Goal: Information Seeking & Learning: Learn about a topic

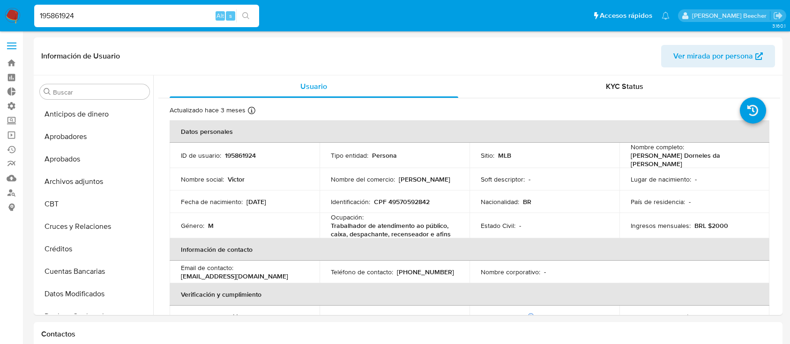
select select "10"
click at [142, 6] on div "195861924 Alt s" at bounding box center [146, 16] width 225 height 22
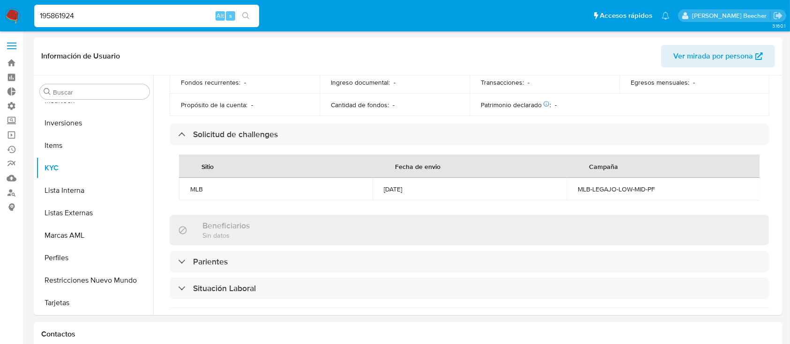
click at [136, 20] on input "195861924" at bounding box center [146, 16] width 225 height 12
paste input "0018026"
type input "1950018026"
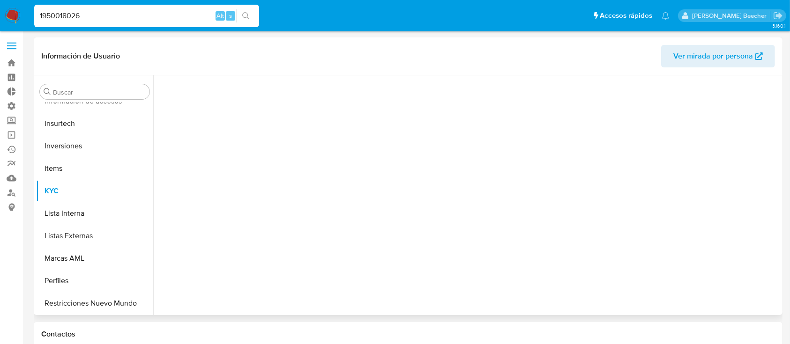
scroll to position [486, 0]
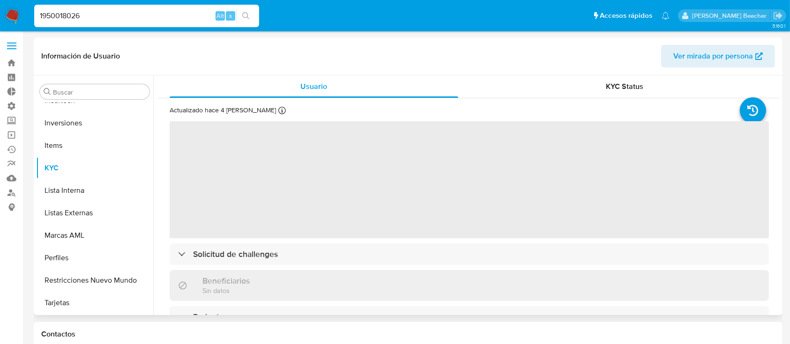
select select "10"
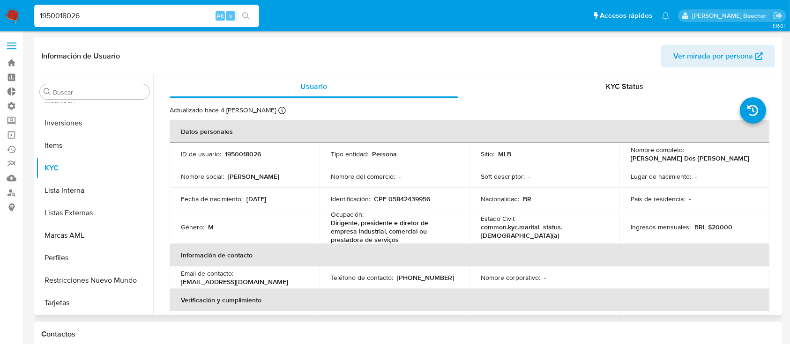
click at [336, 253] on th "Información de contacto" at bounding box center [470, 255] width 600 height 22
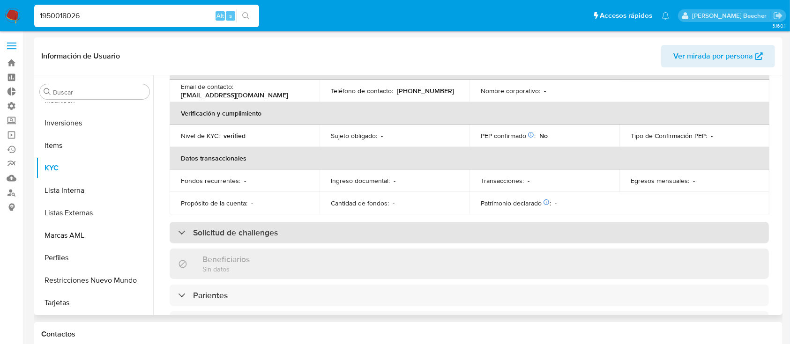
scroll to position [187, 0]
click at [278, 226] on div "Solicitud de challenges" at bounding box center [469, 233] width 599 height 22
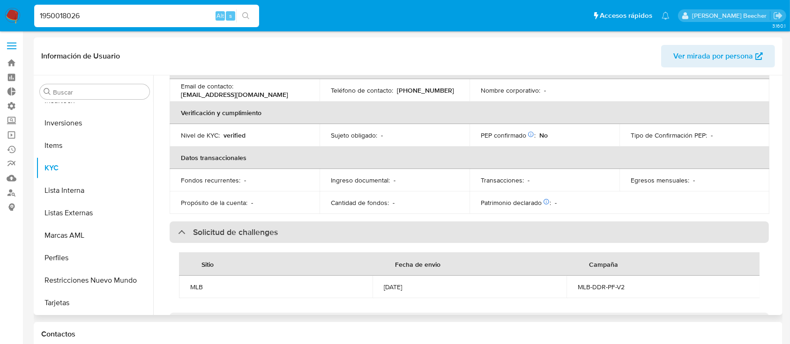
scroll to position [253, 0]
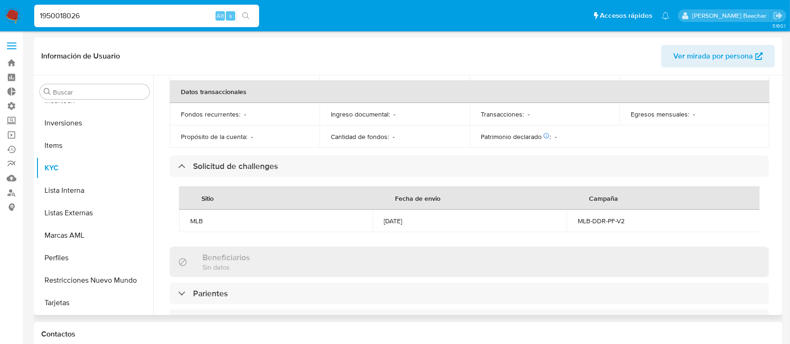
click at [417, 220] on div "[DATE]" at bounding box center [469, 221] width 171 height 8
click at [77, 89] on input "Buscar" at bounding box center [99, 92] width 93 height 8
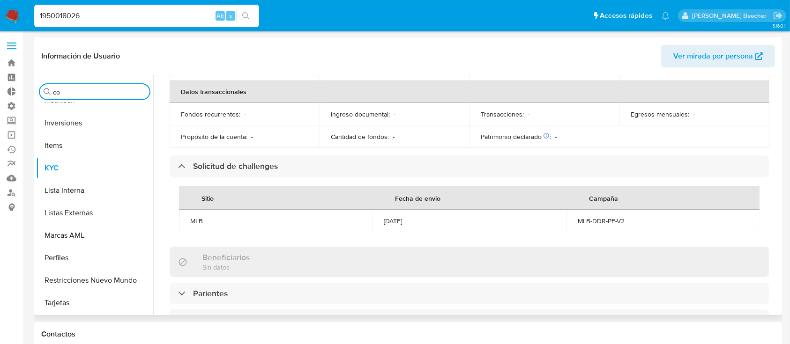
scroll to position [0, 0]
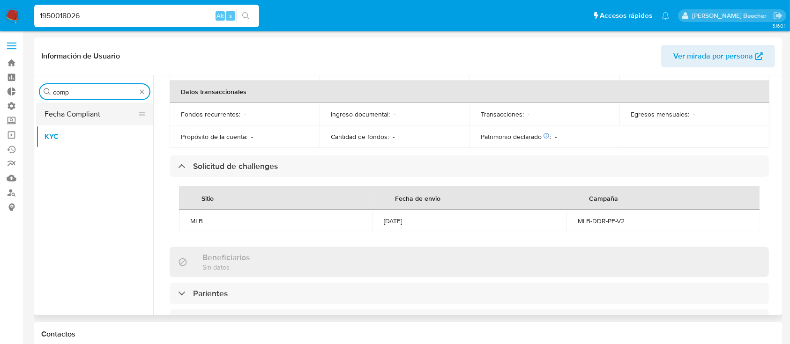
type input "comp"
click at [76, 118] on button "Fecha Compliant" at bounding box center [91, 114] width 110 height 22
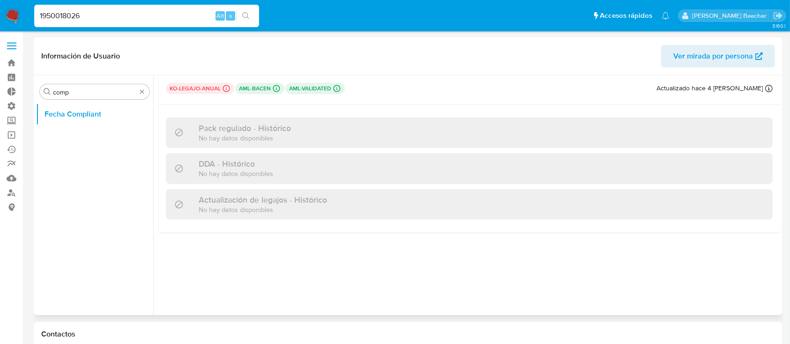
click at [251, 91] on p "aml-bacen Challenges Pendientes MLB_BACEN L1" at bounding box center [259, 88] width 49 height 11
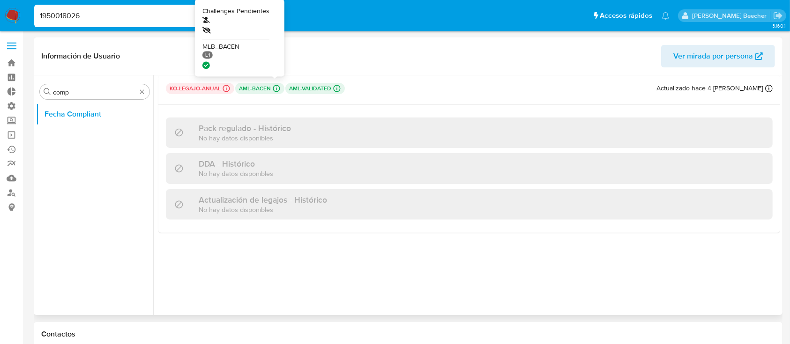
click at [272, 91] on icon at bounding box center [276, 88] width 8 height 8
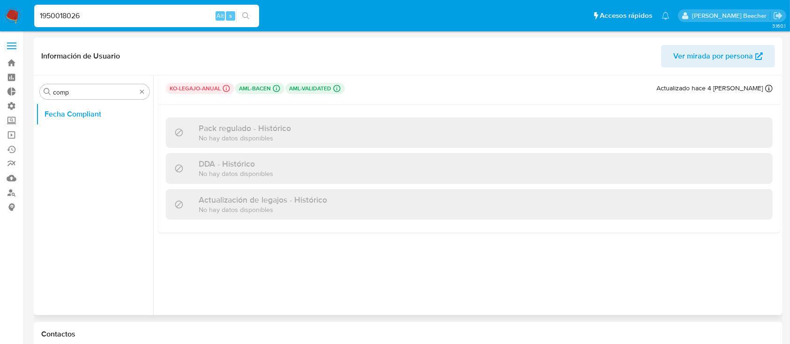
click at [329, 91] on p "aml-validated Challenges Pendientes" at bounding box center [315, 88] width 60 height 11
click at [233, 164] on h3 "DDA - Histórico" at bounding box center [236, 164] width 74 height 10
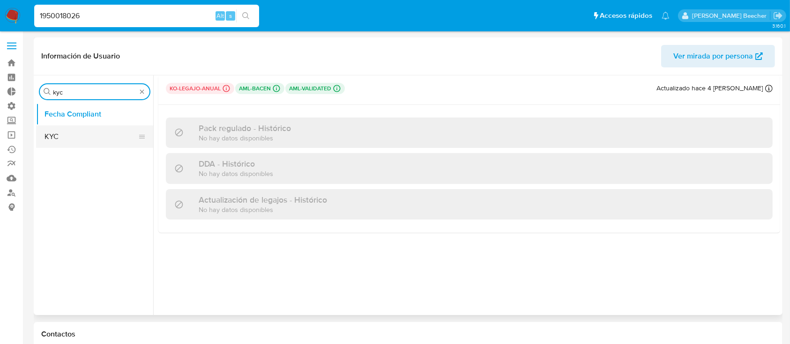
type input "kyc"
click at [67, 142] on button "KYC" at bounding box center [91, 137] width 110 height 22
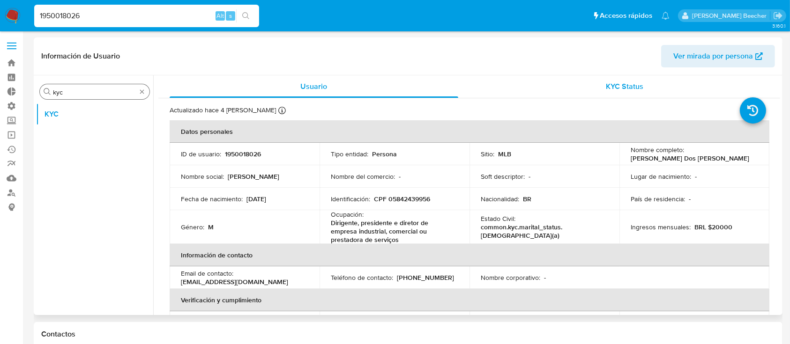
click at [618, 86] on span "KYC Status" at bounding box center [624, 86] width 37 height 11
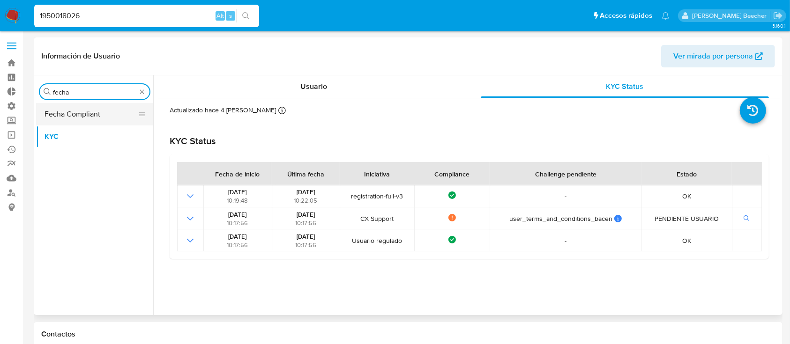
type input "fecha"
click at [105, 115] on button "Fecha Compliant" at bounding box center [91, 114] width 110 height 22
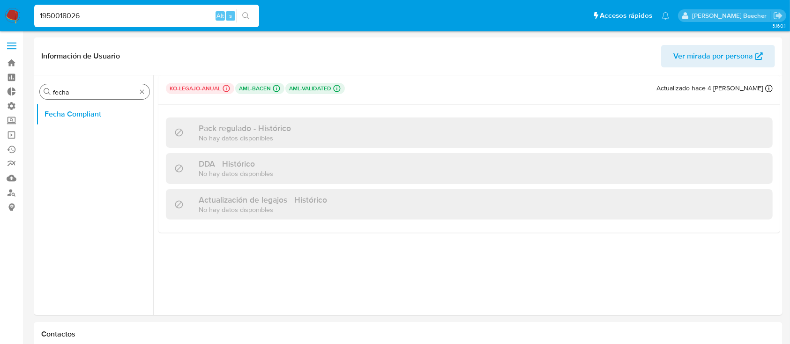
click at [149, 89] on div "Buscar fecha" at bounding box center [95, 91] width 110 height 15
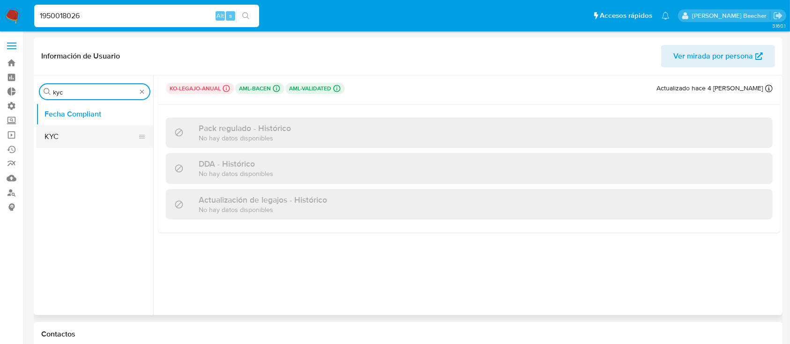
type input "kyc"
click at [85, 133] on button "KYC" at bounding box center [91, 137] width 110 height 22
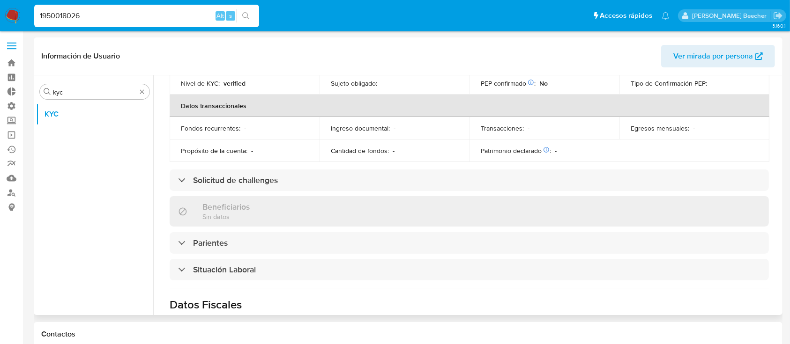
scroll to position [238, 0]
click at [376, 195] on div "Actualizado hace 4 días Creado: 16/08/2024 10:17:57 Actualizado: 20/09/2025 09:…" at bounding box center [469, 173] width 622 height 627
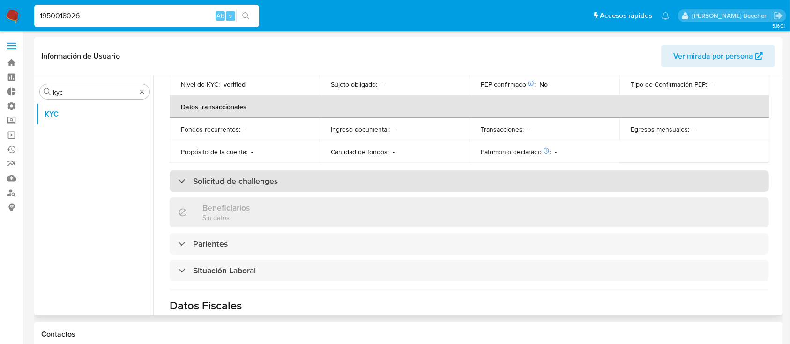
click at [306, 171] on div "Solicitud de challenges" at bounding box center [469, 182] width 599 height 22
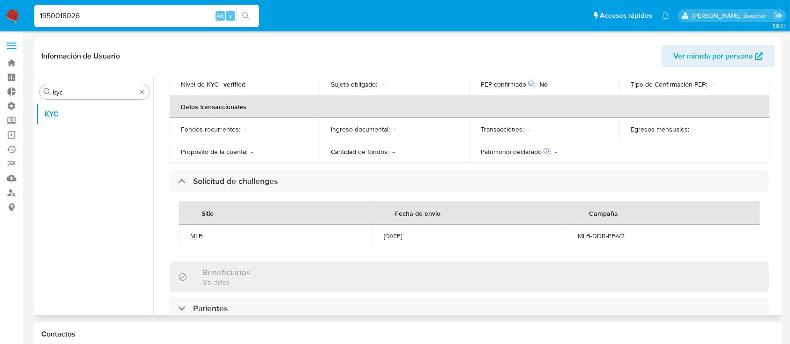
click at [405, 240] on div "[DATE]" at bounding box center [469, 236] width 171 height 8
click at [588, 234] on div "MLB-DDR-PF-V2" at bounding box center [663, 236] width 171 height 8
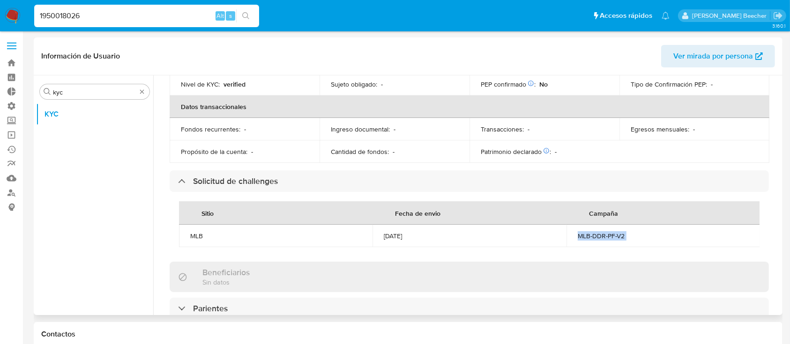
click at [588, 234] on div "MLB-DDR-PF-V2" at bounding box center [663, 236] width 171 height 8
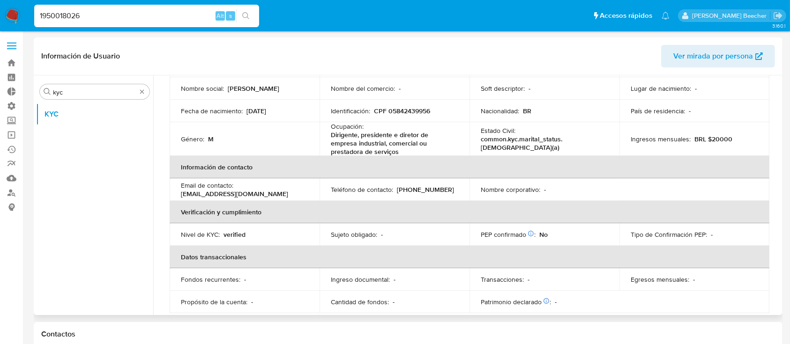
scroll to position [0, 0]
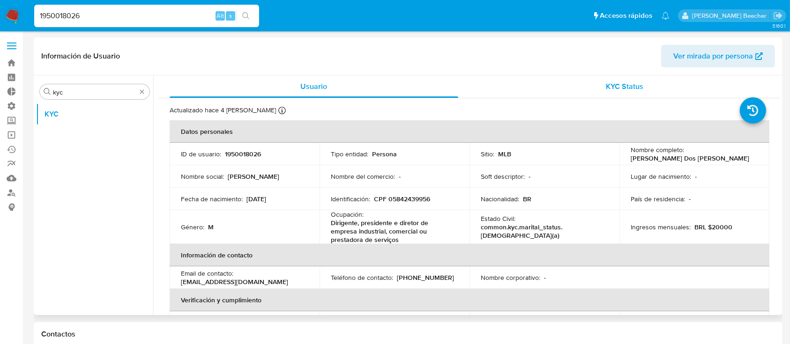
click at [626, 83] on span "KYC Status" at bounding box center [624, 86] width 37 height 11
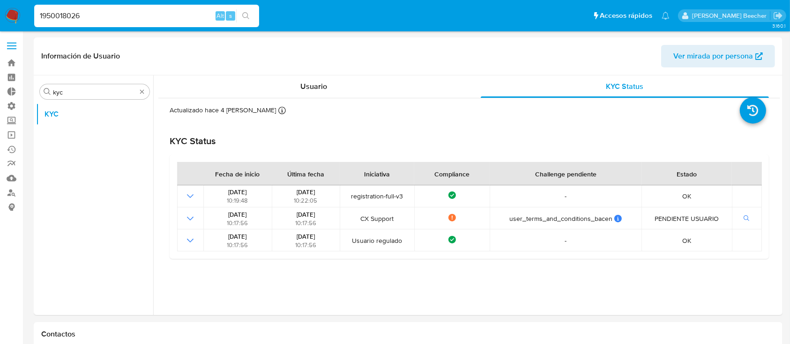
click at [168, 20] on input "1950018026" at bounding box center [146, 16] width 225 height 12
click at [167, 20] on input "1950018026" at bounding box center [146, 16] width 225 height 12
paste input "73089511"
type input "73089511"
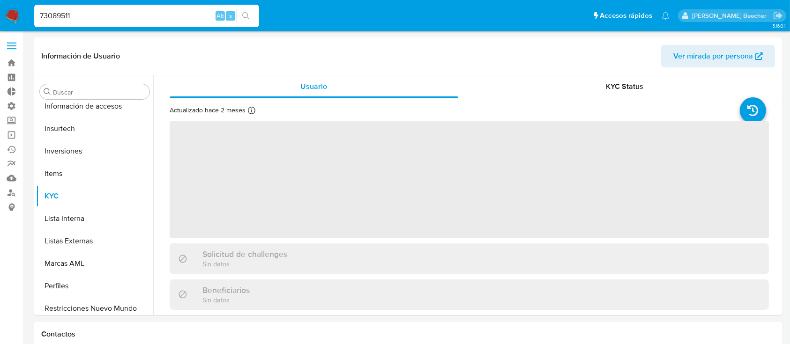
scroll to position [486, 0]
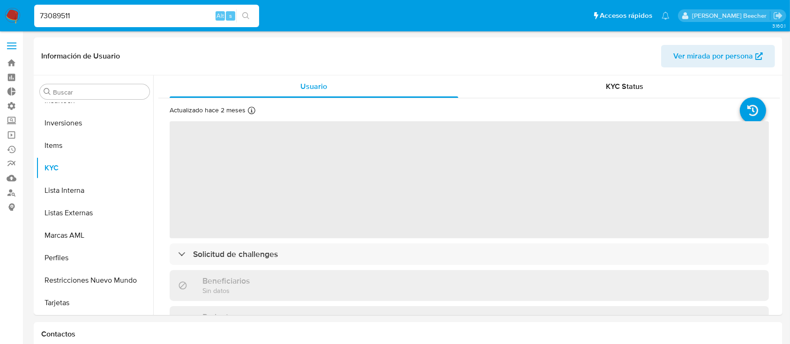
select select "10"
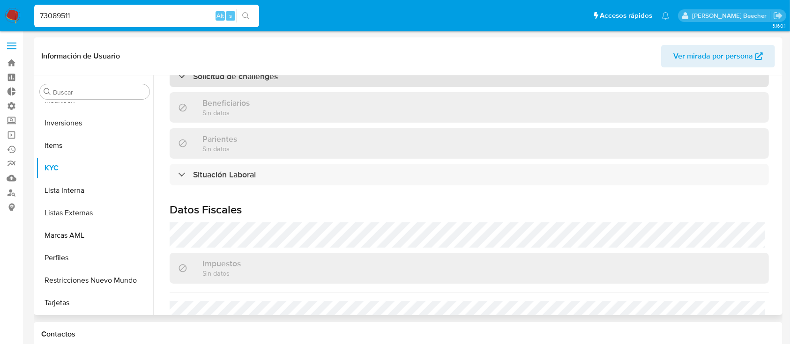
scroll to position [287, 0]
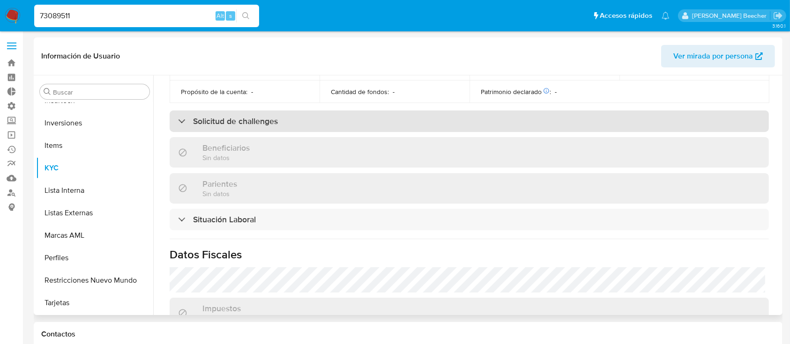
click at [236, 121] on h3 "Solicitud de challenges" at bounding box center [235, 121] width 85 height 10
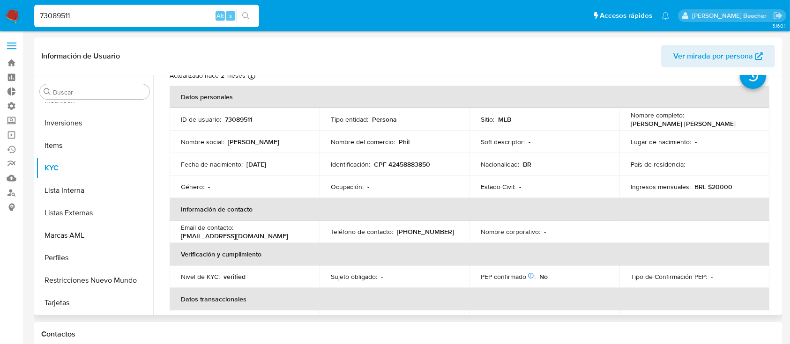
scroll to position [0, 0]
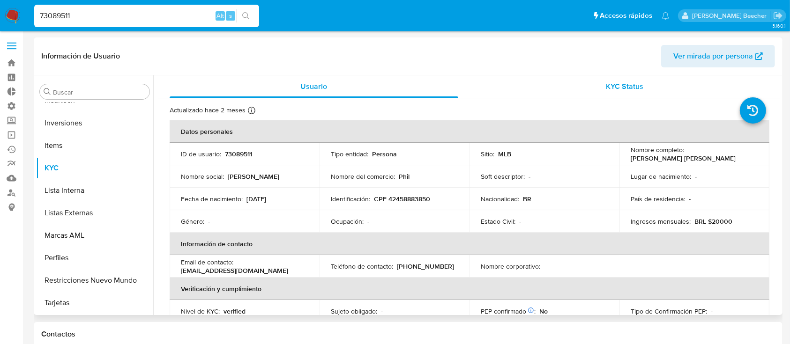
click at [618, 86] on span "KYC Status" at bounding box center [624, 86] width 37 height 11
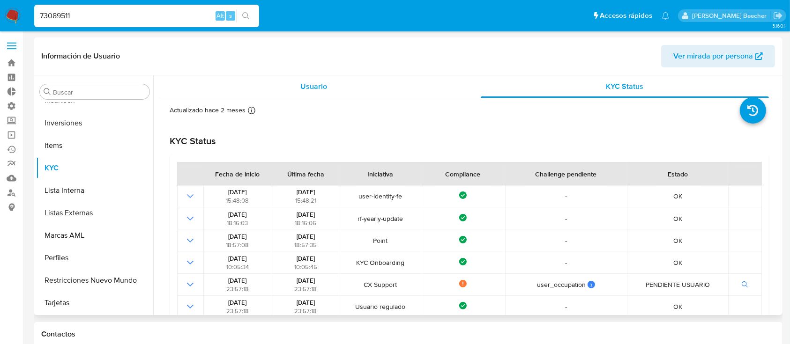
click at [360, 90] on div "Usuario" at bounding box center [314, 86] width 289 height 22
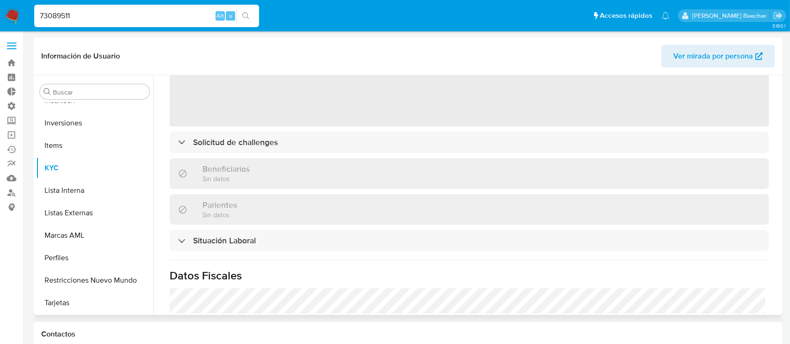
scroll to position [126, 0]
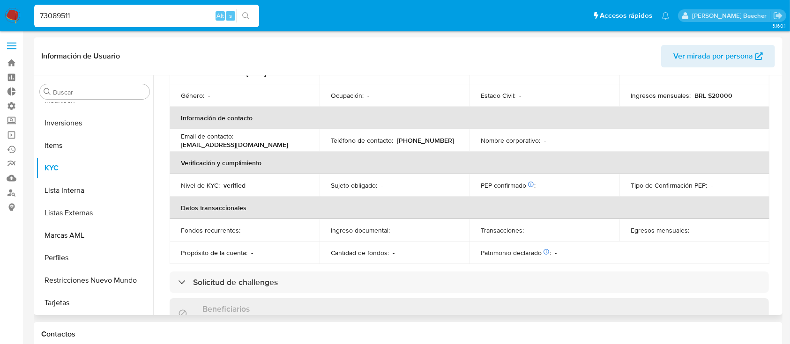
click at [238, 134] on div "Email de contacto : kurtcobaindevil@gmail.com" at bounding box center [244, 140] width 127 height 17
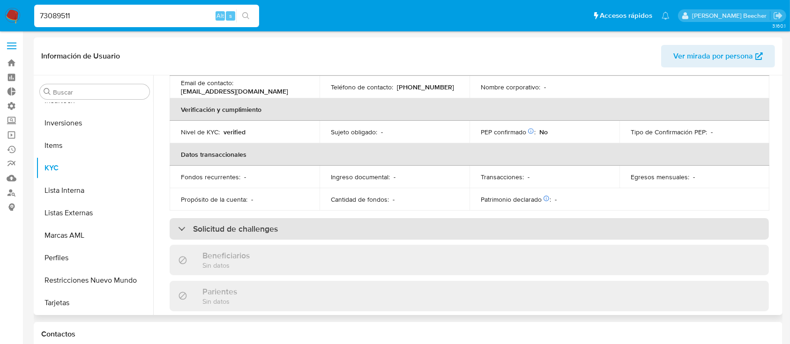
click at [244, 237] on div "Solicitud de challenges" at bounding box center [469, 229] width 599 height 22
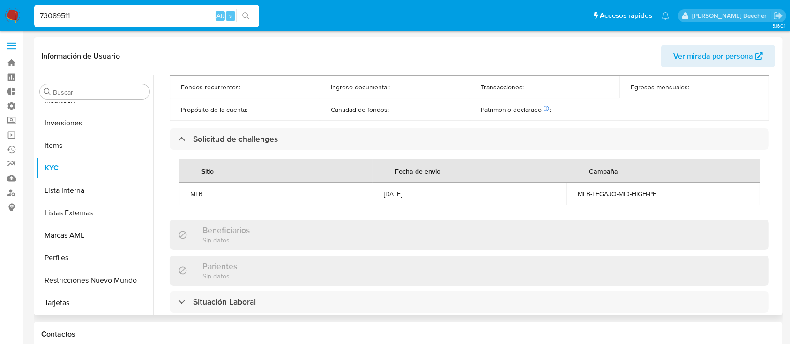
scroll to position [270, 0]
click at [67, 100] on div "Buscar Anticipos de dinero Aprobadores Aprobados Archivos adjuntos CBT Cruces y…" at bounding box center [94, 196] width 117 height 238
click at [64, 92] on input "Buscar" at bounding box center [99, 92] width 93 height 8
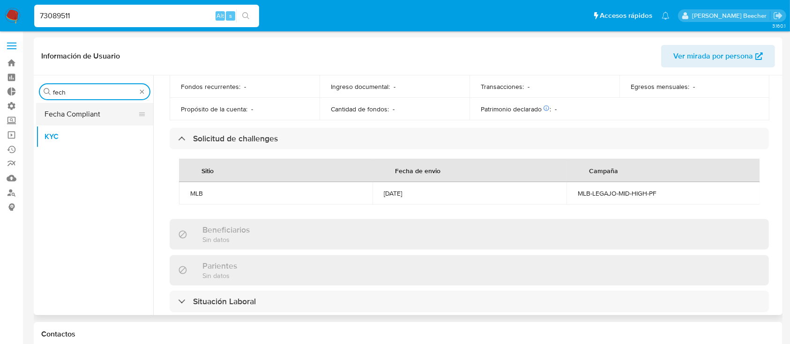
type input "fech"
click at [78, 114] on button "Fecha Compliant" at bounding box center [91, 114] width 110 height 22
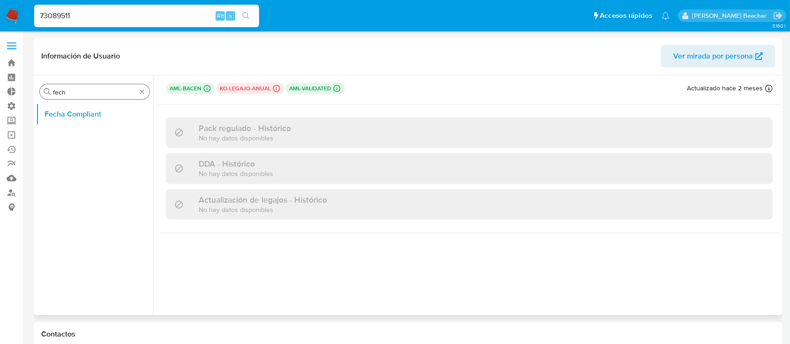
click at [127, 85] on div "Buscar fech" at bounding box center [95, 91] width 110 height 15
click at [129, 86] on div "Buscar fech" at bounding box center [95, 91] width 110 height 15
click at [135, 91] on input "fech" at bounding box center [94, 92] width 83 height 8
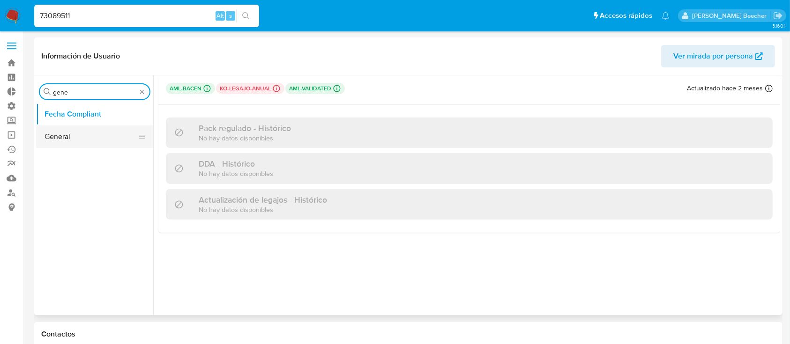
type input "gene"
click at [64, 141] on button "General" at bounding box center [91, 137] width 110 height 22
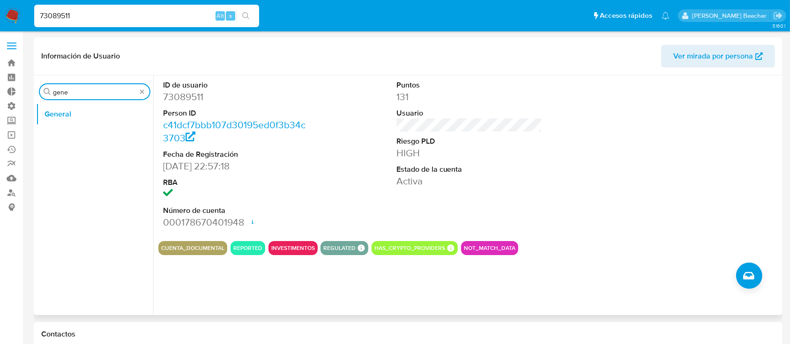
click at [85, 93] on input "gene" at bounding box center [94, 92] width 83 height 8
click at [85, 92] on input "gene" at bounding box center [94, 92] width 83 height 8
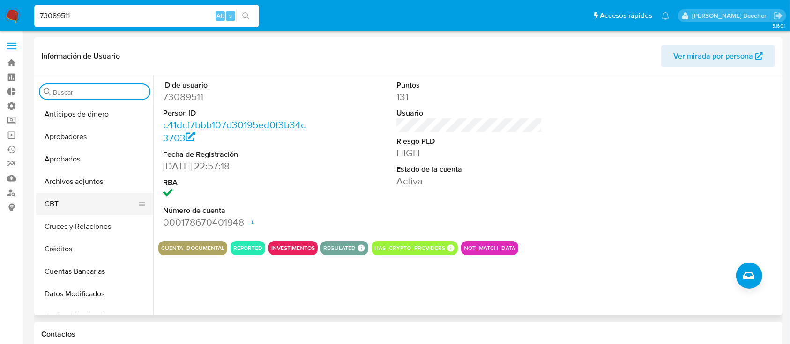
type input "g"
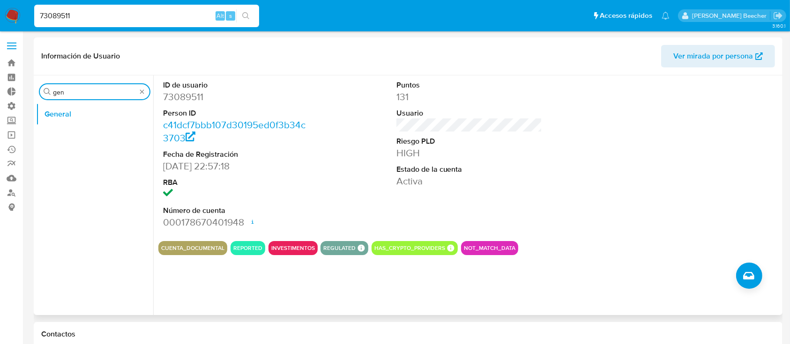
type input "gen"
click at [117, 125] on button "General" at bounding box center [94, 114] width 117 height 22
click at [96, 119] on button "General" at bounding box center [91, 114] width 110 height 22
click at [97, 92] on input "gen" at bounding box center [94, 92] width 83 height 8
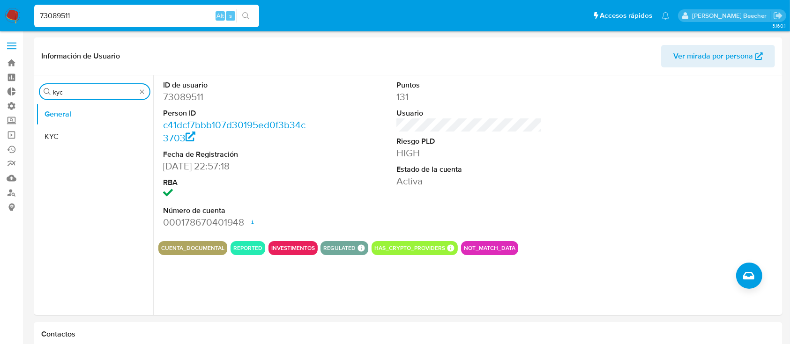
type input "kyc"
click at [88, 123] on button "General" at bounding box center [91, 114] width 110 height 22
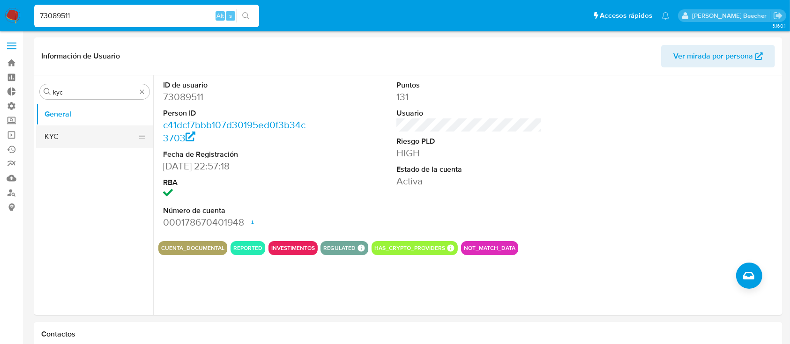
click at [92, 136] on button "KYC" at bounding box center [91, 137] width 110 height 22
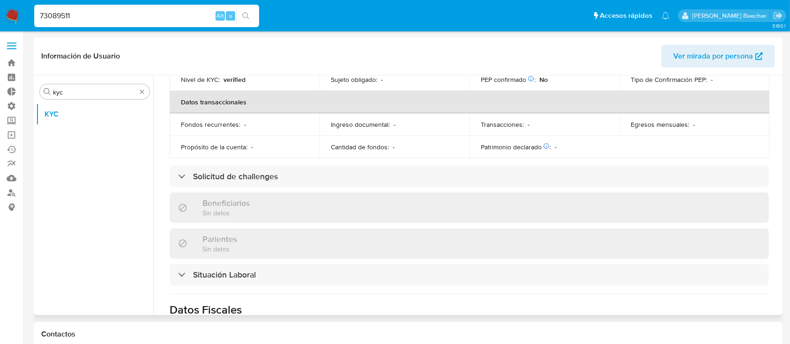
scroll to position [233, 0]
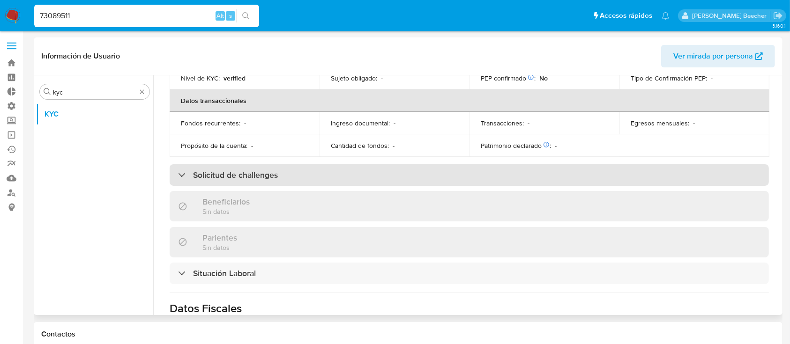
click at [291, 184] on div "Solicitud de challenges" at bounding box center [469, 175] width 599 height 22
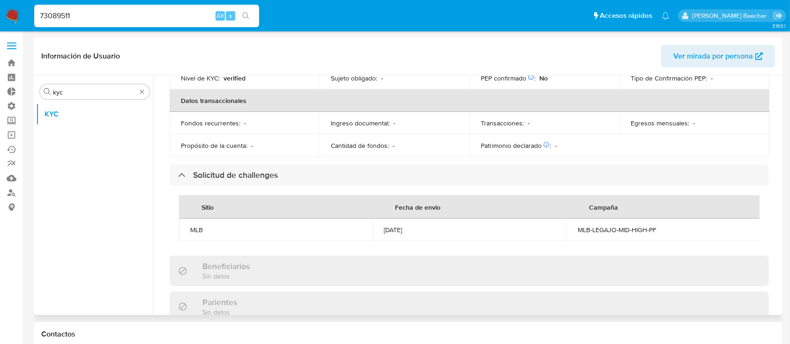
click at [425, 230] on div "26/06/2025" at bounding box center [469, 230] width 171 height 8
click at [425, 229] on div "26/06/2025" at bounding box center [469, 230] width 171 height 8
click at [435, 228] on div "26/06/2025" at bounding box center [469, 230] width 171 height 8
click at [136, 17] on input "73089511" at bounding box center [146, 16] width 225 height 12
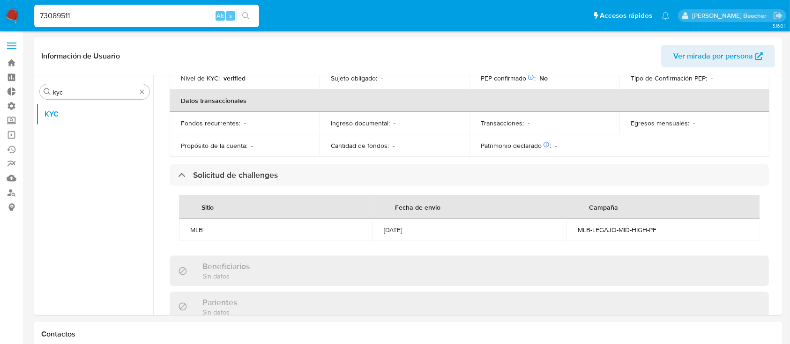
click at [136, 17] on input "73089511" at bounding box center [146, 16] width 225 height 12
paste input "57990410"
type input "579904101"
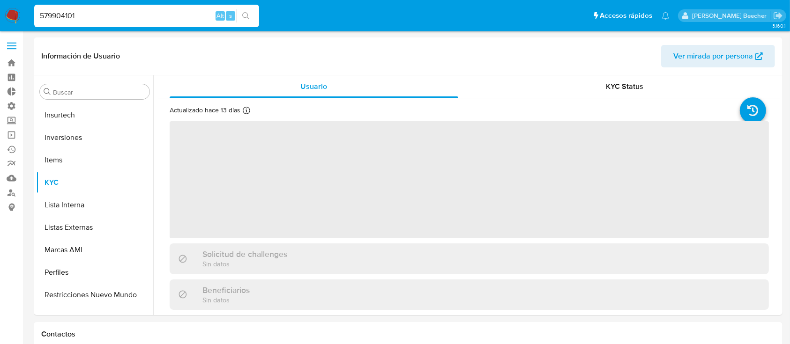
scroll to position [486, 0]
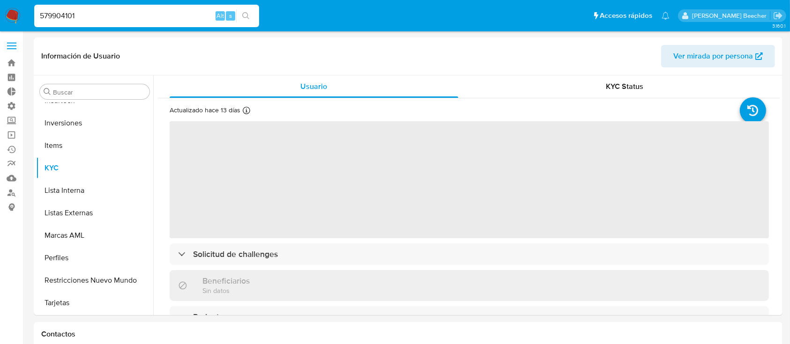
select select "10"
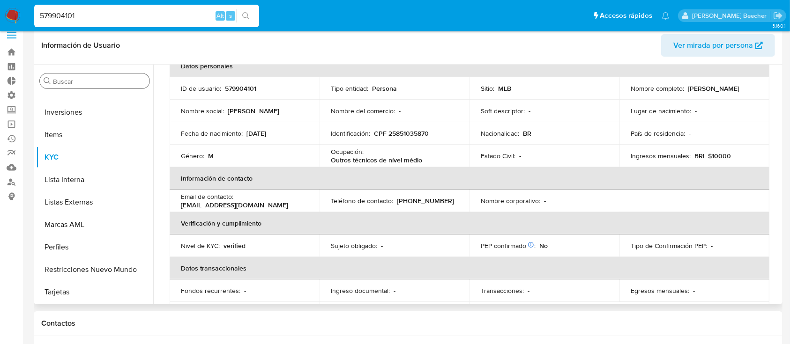
scroll to position [11, 0]
click at [102, 86] on div "Buscar" at bounding box center [95, 80] width 110 height 15
click at [94, 82] on input "Buscar" at bounding box center [99, 81] width 93 height 8
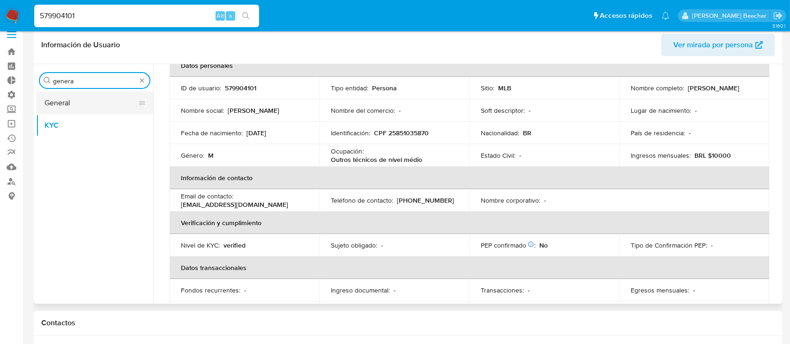
type input "genera"
drag, startPoint x: 86, startPoint y: 109, endPoint x: 83, endPoint y: 114, distance: 5.5
click at [86, 109] on button "General" at bounding box center [91, 103] width 110 height 22
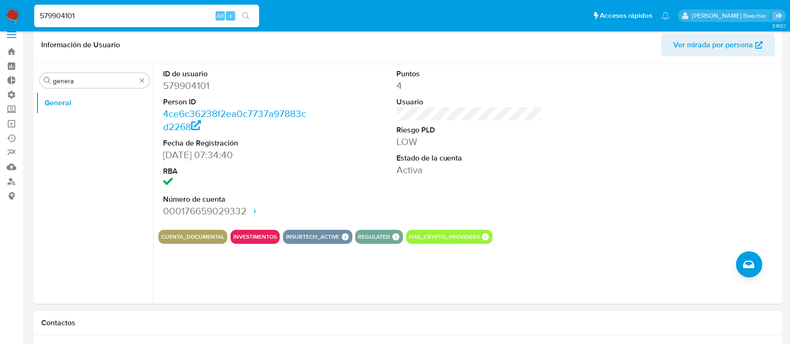
click at [93, 14] on input "579904101" at bounding box center [146, 16] width 225 height 12
paste input "1168425610"
type input "1168425610"
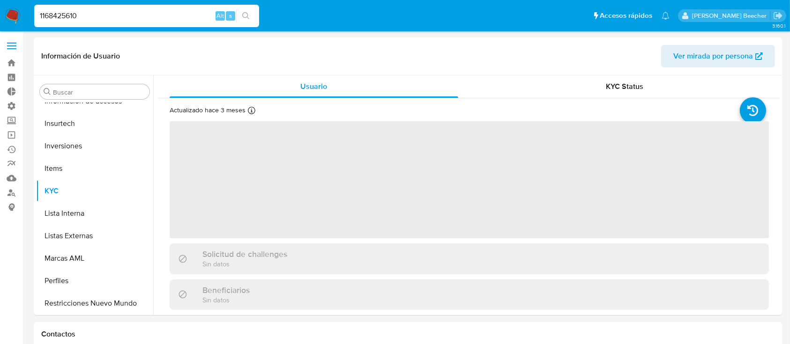
scroll to position [486, 0]
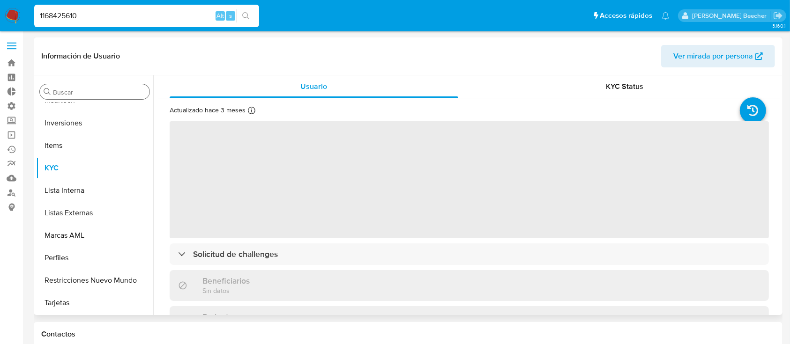
select select "10"
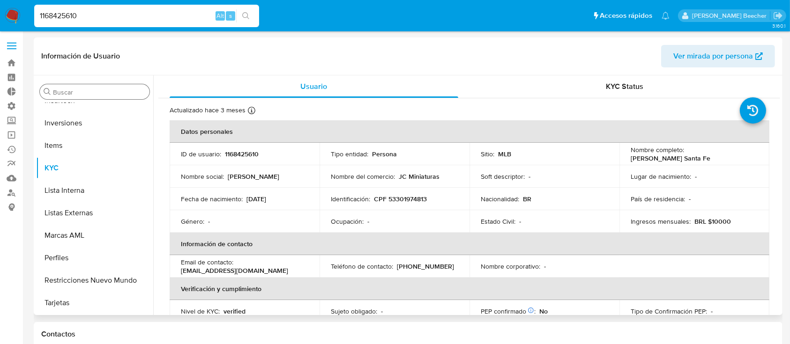
click at [66, 92] on input "Buscar" at bounding box center [99, 92] width 93 height 8
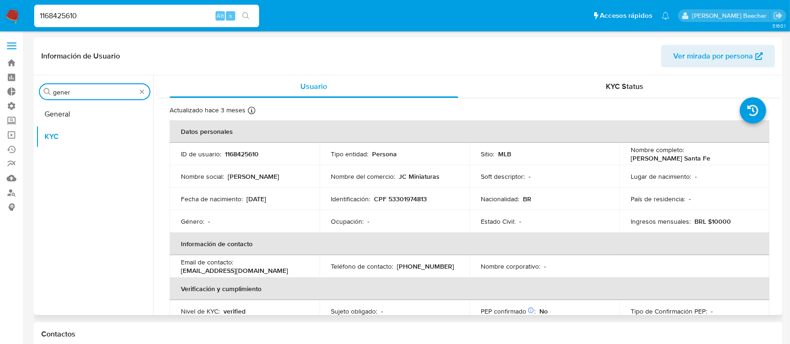
type input "gener"
click at [72, 103] on div "Buscar gener General KYC" at bounding box center [94, 196] width 117 height 238
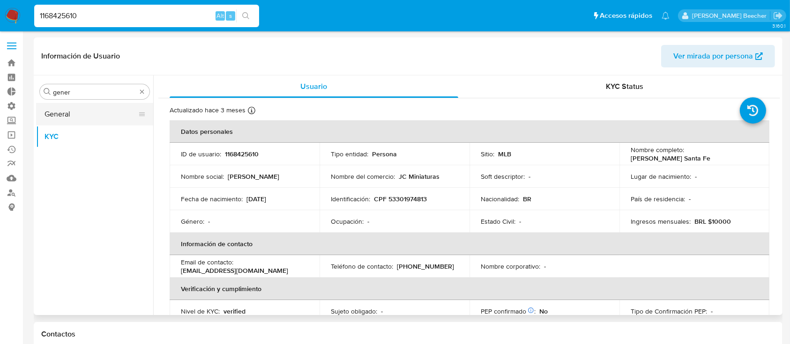
click at [78, 111] on button "General" at bounding box center [91, 114] width 110 height 22
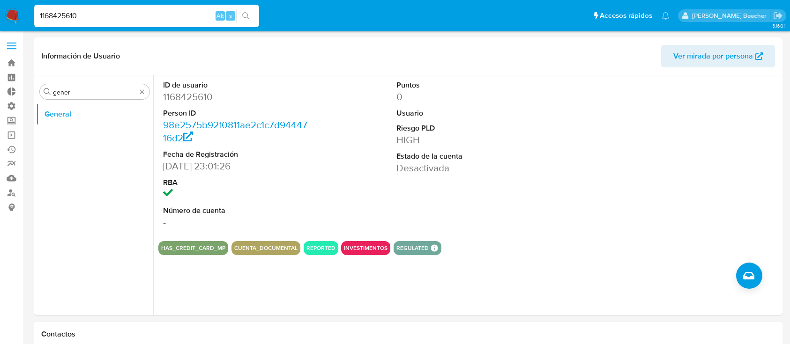
select select "10"
click at [112, 17] on input "1168425610" at bounding box center [146, 16] width 225 height 12
click at [112, 18] on input "1168425610" at bounding box center [146, 16] width 225 height 12
paste input "281262523"
type input "1281262523"
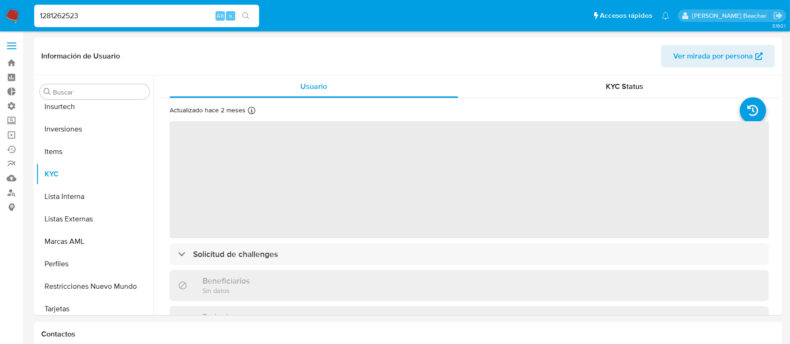
scroll to position [486, 0]
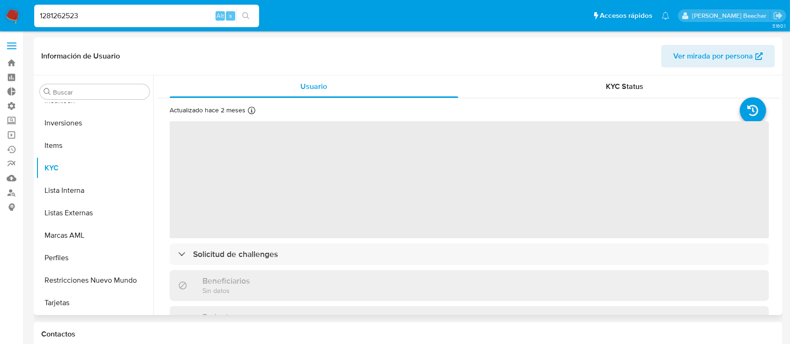
select select "10"
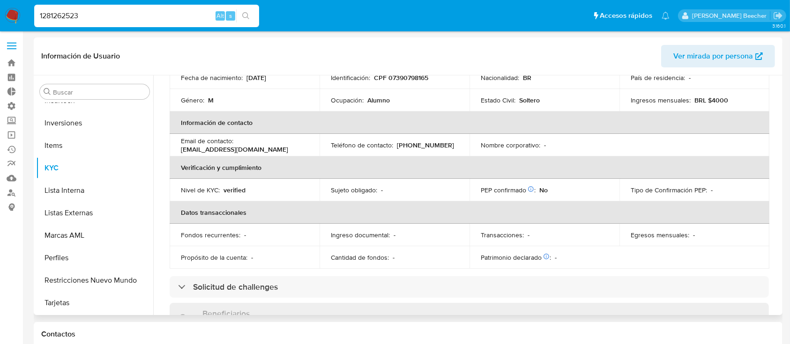
scroll to position [159, 0]
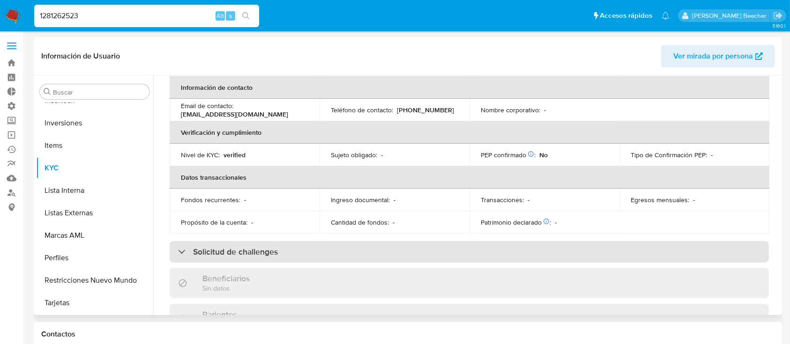
click at [264, 252] on h3 "Solicitud de challenges" at bounding box center [235, 252] width 85 height 10
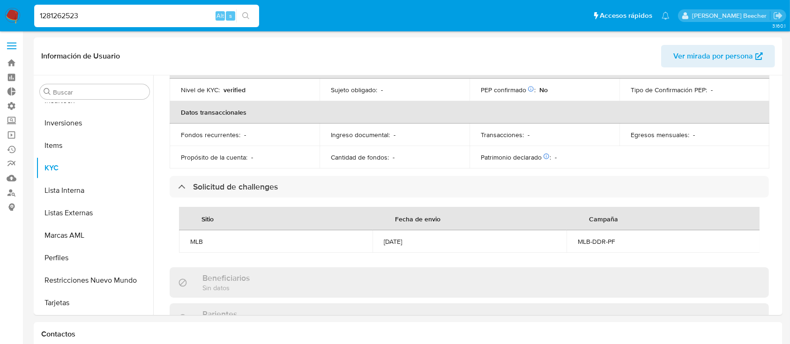
scroll to position [0, 0]
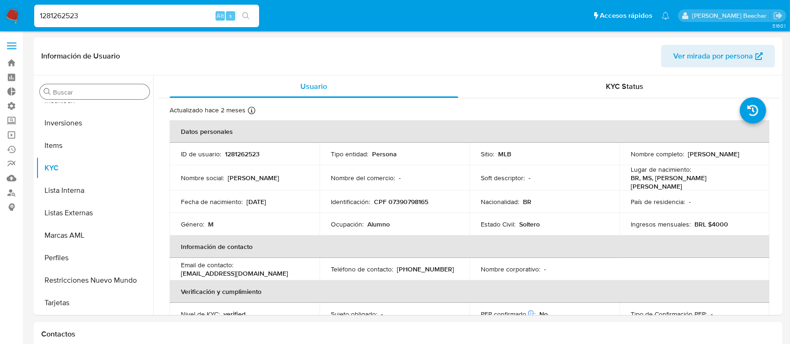
click at [125, 89] on input "Buscar" at bounding box center [99, 92] width 93 height 8
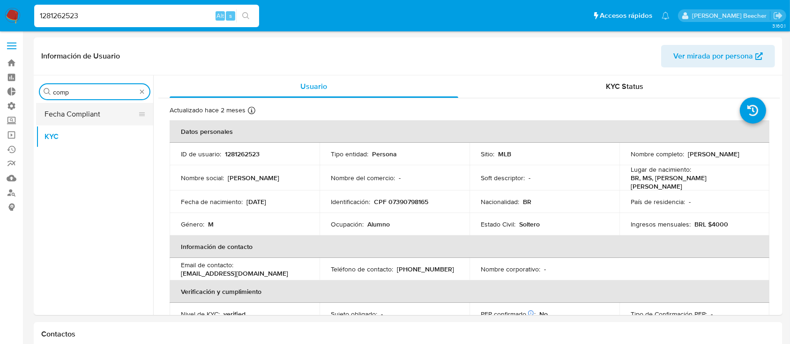
type input "comp"
click at [109, 112] on button "Fecha Compliant" at bounding box center [91, 114] width 110 height 22
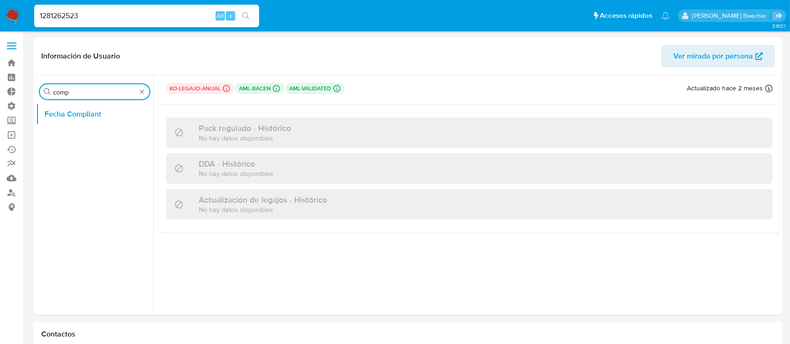
click at [108, 92] on input "comp" at bounding box center [94, 92] width 83 height 8
type input "gene"
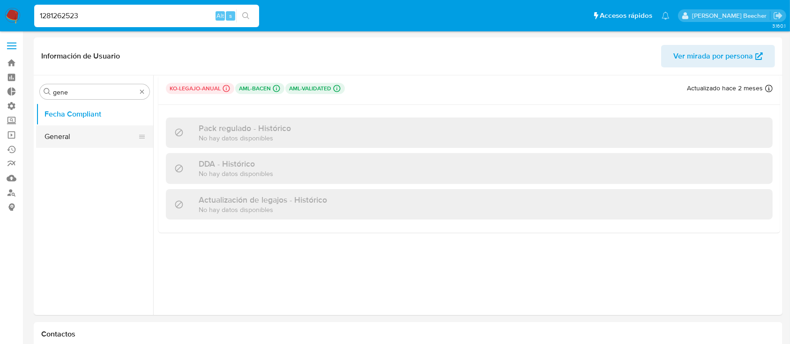
click at [57, 141] on button "General" at bounding box center [91, 137] width 110 height 22
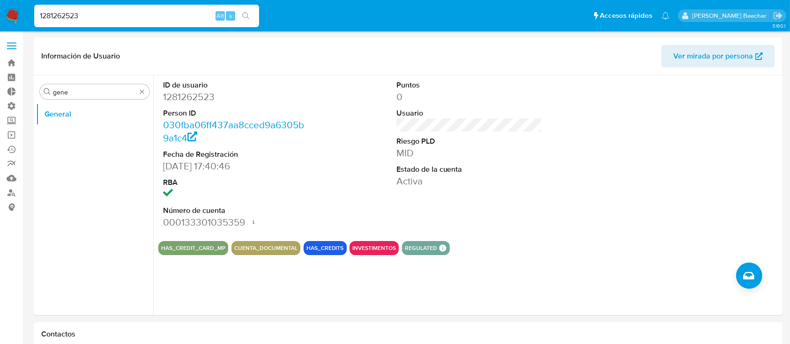
click at [275, 248] on button "CUENTA_DOCUMENTAL" at bounding box center [265, 248] width 63 height 4
click at [80, 10] on input "1281262523" at bounding box center [146, 16] width 225 height 12
paste input "51907894"
type input "151907894"
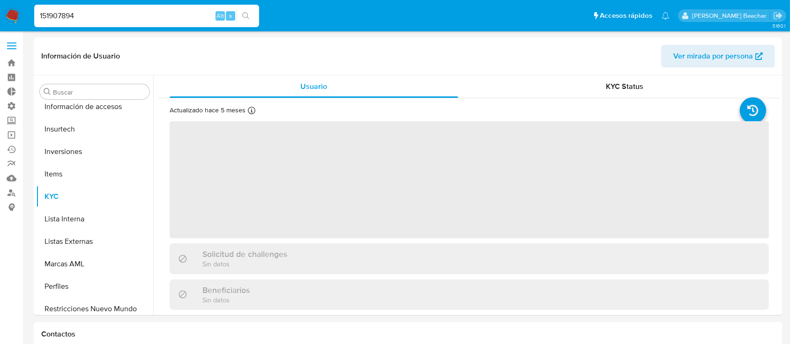
scroll to position [486, 0]
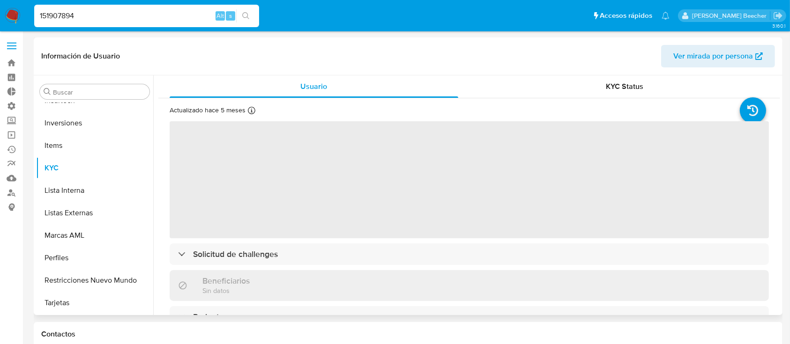
select select "10"
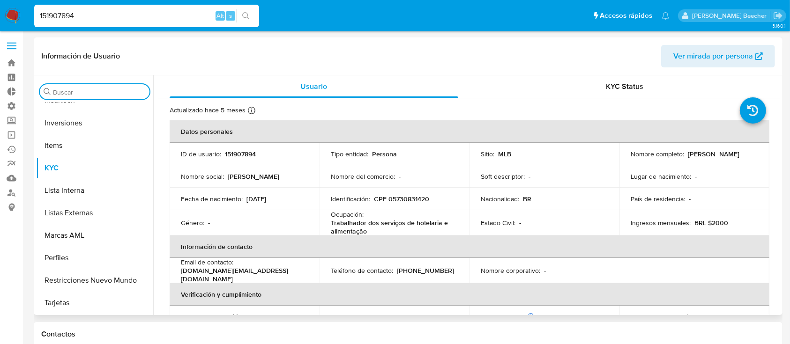
click at [82, 94] on input "Buscar" at bounding box center [99, 92] width 93 height 8
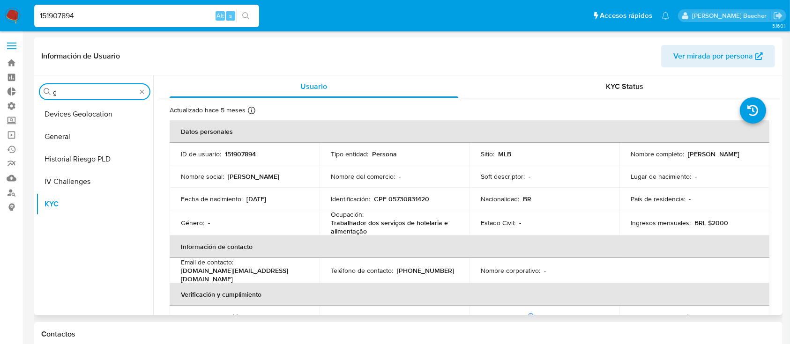
scroll to position [0, 0]
type input "gener"
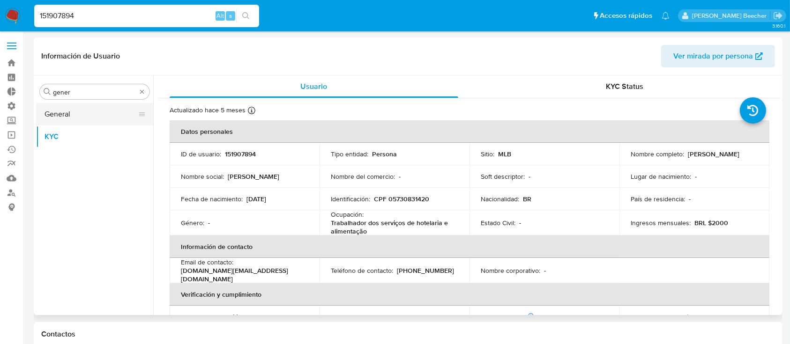
click at [59, 114] on button "General" at bounding box center [91, 114] width 110 height 22
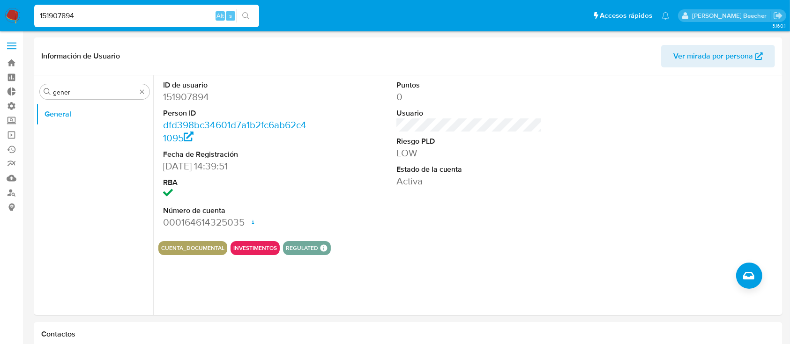
click at [142, 15] on input "151907894" at bounding box center [146, 16] width 225 height 12
paste input "43567290"
type input "435672904"
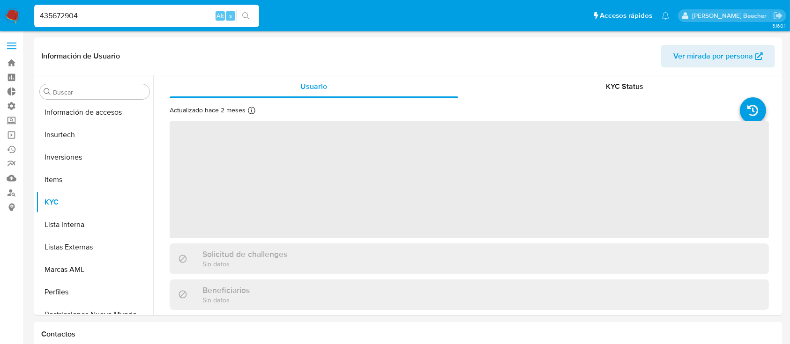
scroll to position [486, 0]
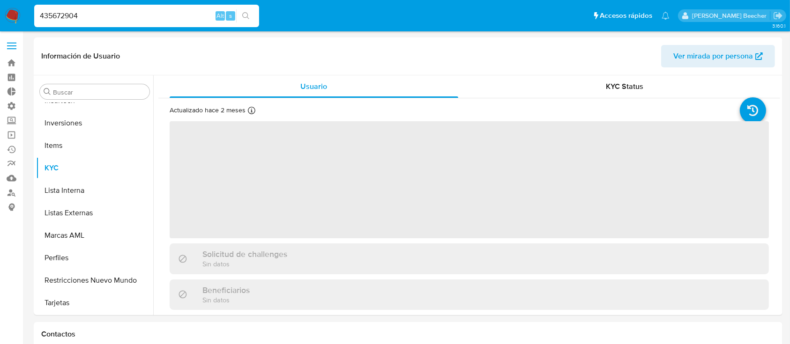
select select "10"
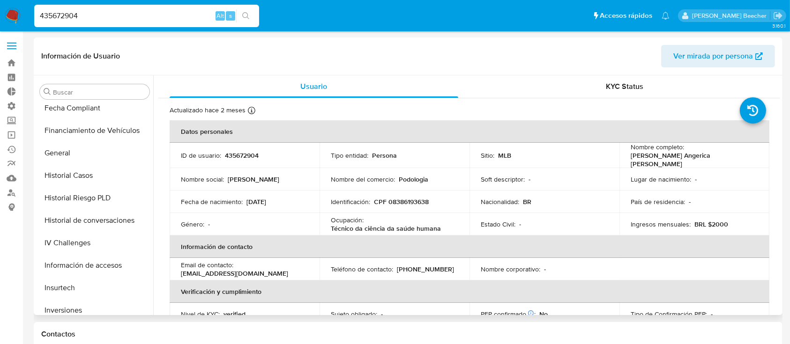
scroll to position [297, 0]
click at [67, 88] on div "Buscar" at bounding box center [95, 91] width 110 height 15
click at [68, 89] on input "Buscar" at bounding box center [99, 92] width 93 height 8
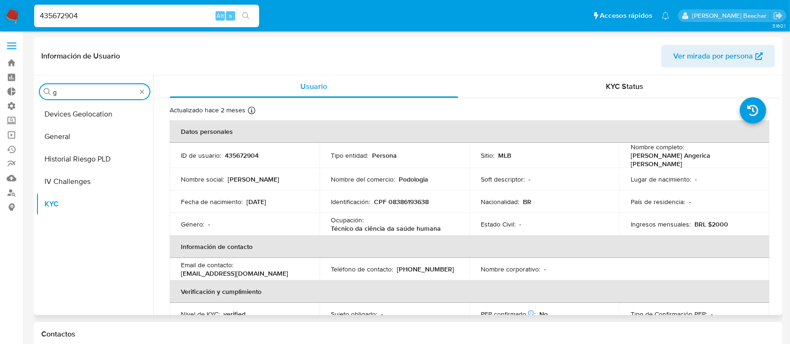
scroll to position [0, 0]
type input "genera"
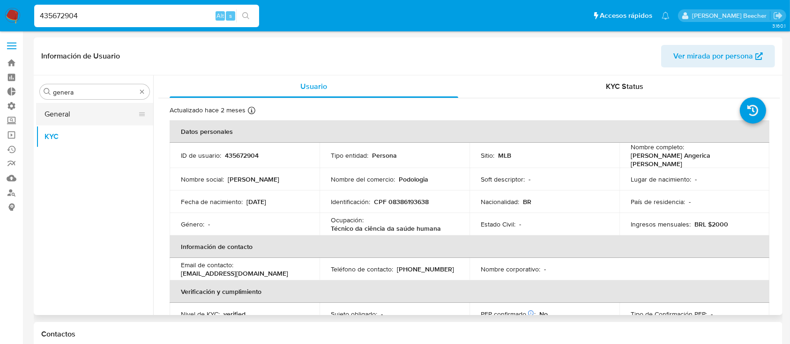
click at [90, 112] on button "General" at bounding box center [91, 114] width 110 height 22
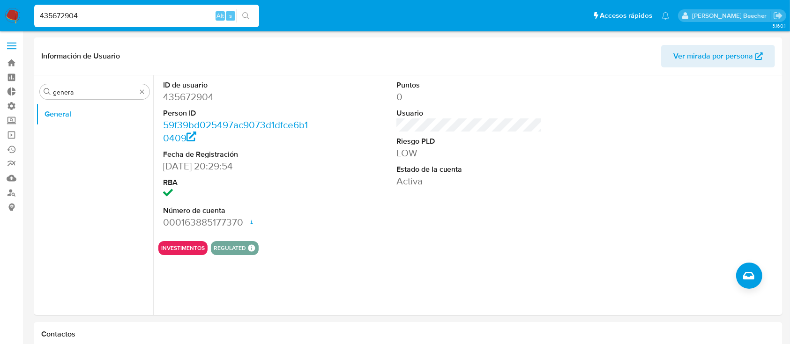
click at [115, 13] on input "435672904" at bounding box center [146, 16] width 225 height 12
paste input "216278135"
type input "216278135"
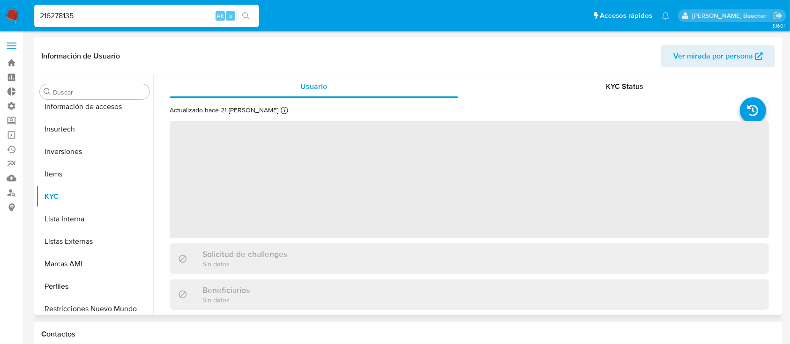
scroll to position [486, 0]
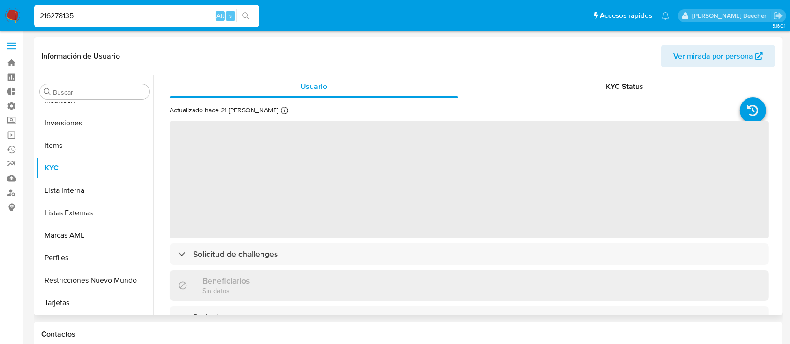
select select "10"
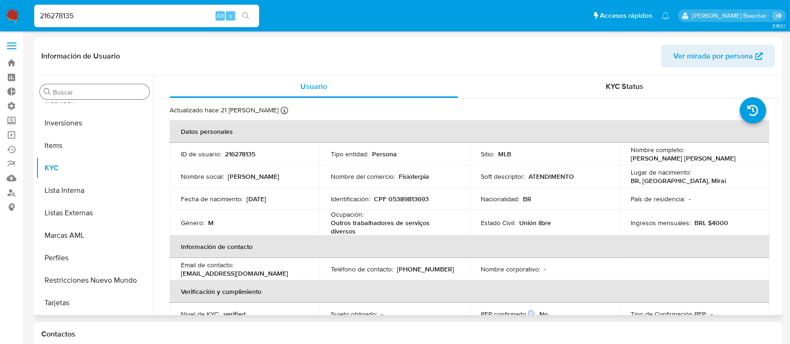
click at [88, 89] on input "Buscar" at bounding box center [99, 92] width 93 height 8
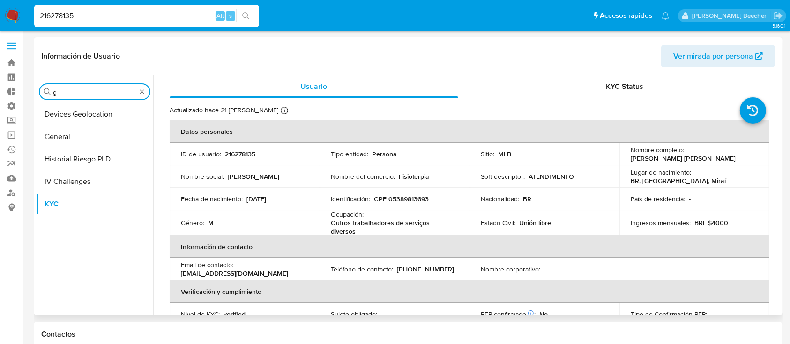
scroll to position [0, 0]
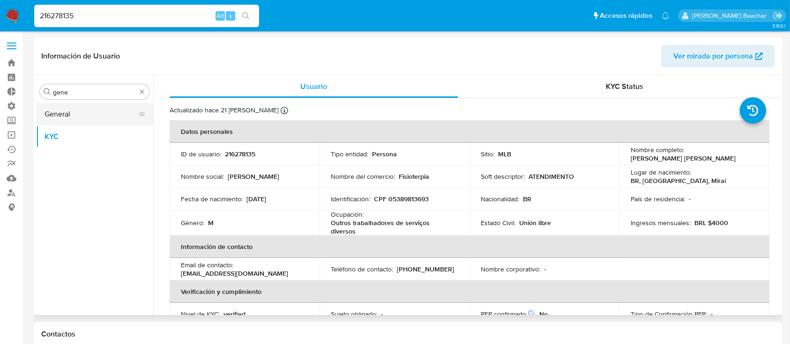
click at [89, 122] on button "General" at bounding box center [91, 114] width 110 height 22
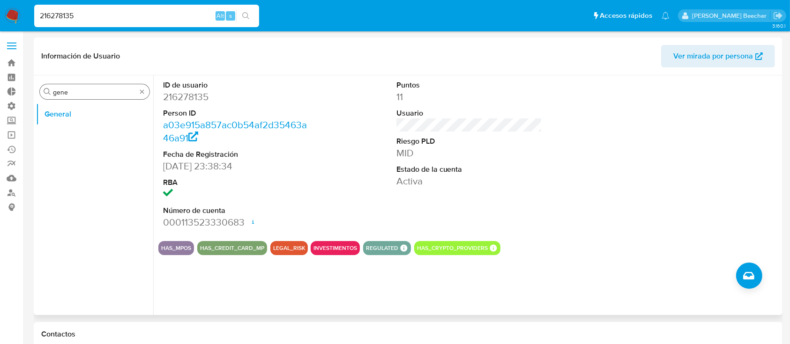
click at [96, 92] on input "gene" at bounding box center [94, 92] width 83 height 8
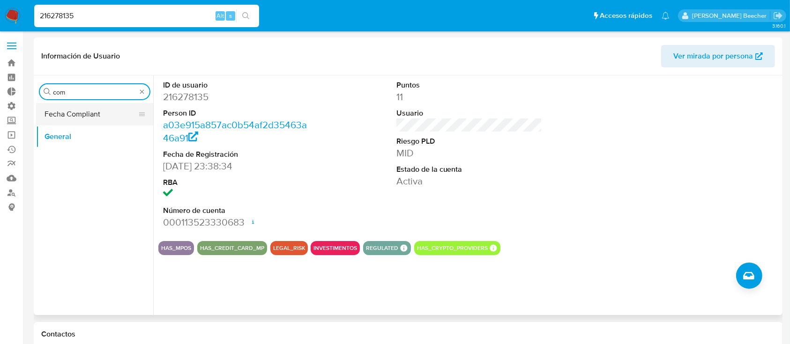
click at [109, 118] on button "Fecha Compliant" at bounding box center [91, 114] width 110 height 22
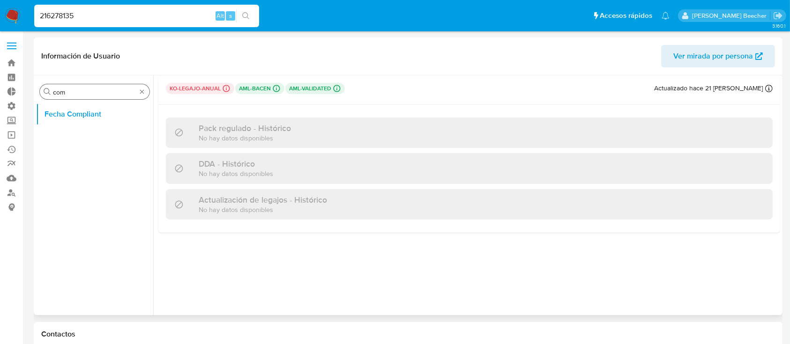
click at [89, 86] on div "Buscar com" at bounding box center [95, 91] width 110 height 15
click at [93, 89] on input "com" at bounding box center [94, 92] width 83 height 8
type input "kyc"
click at [101, 133] on button "KYC" at bounding box center [91, 137] width 110 height 22
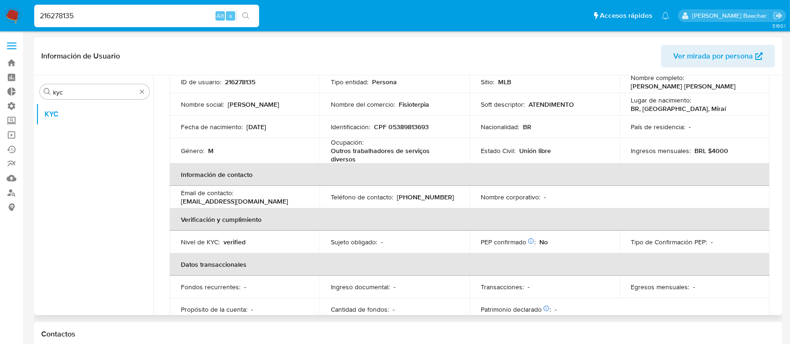
scroll to position [200, 0]
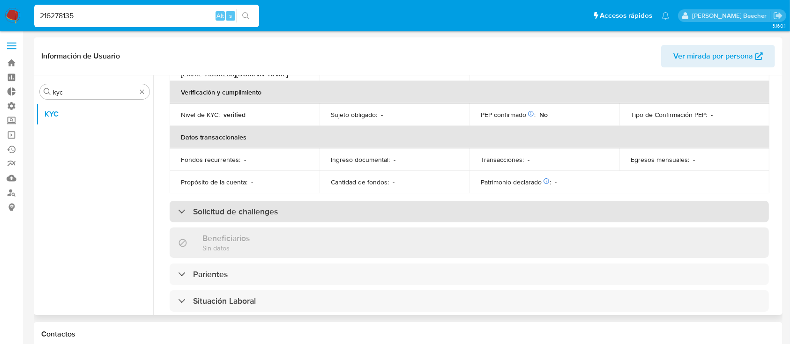
click at [251, 218] on div "Solicitud de challenges" at bounding box center [469, 212] width 599 height 22
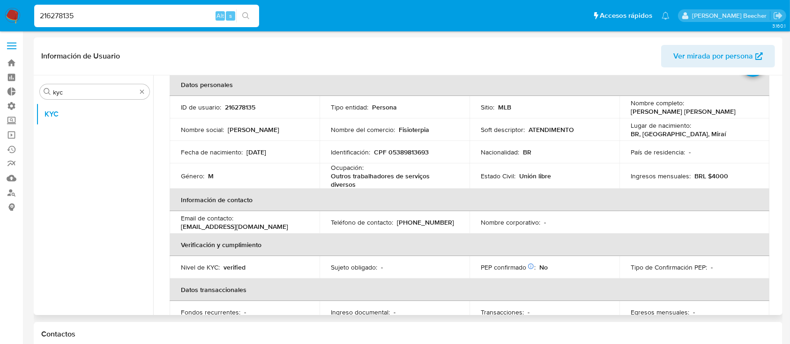
scroll to position [0, 0]
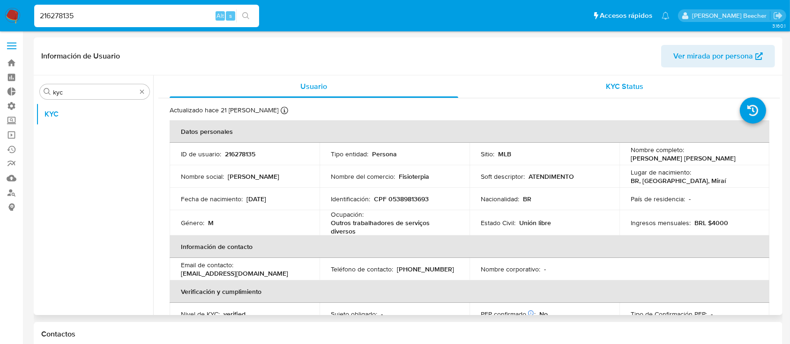
click at [626, 91] on span "KYC Status" at bounding box center [624, 86] width 37 height 11
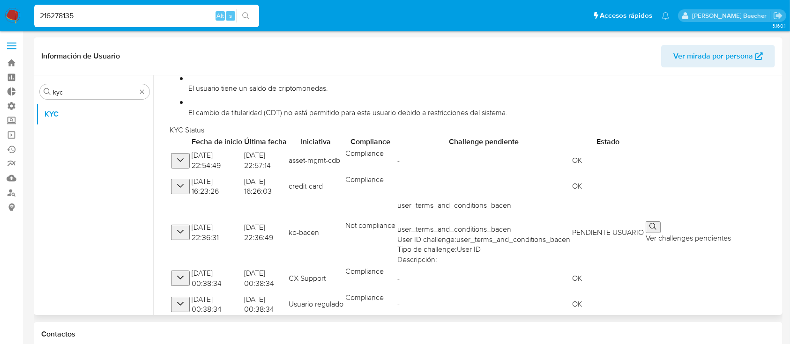
scroll to position [132, 0]
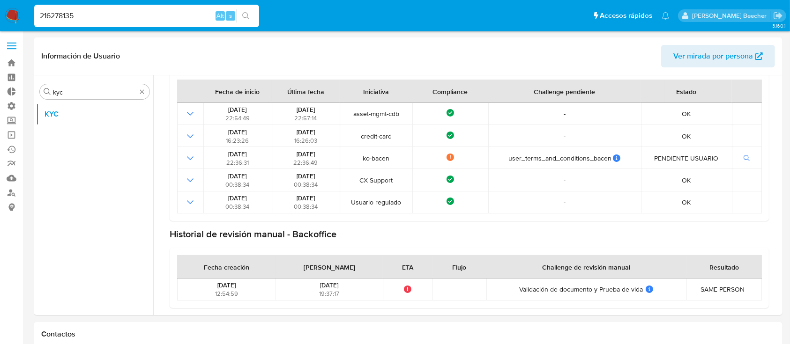
click at [144, 15] on input "216278135" at bounding box center [146, 16] width 225 height 12
click at [143, 16] on input "216278135" at bounding box center [146, 16] width 225 height 12
paste input "61957429"
type input "619574295"
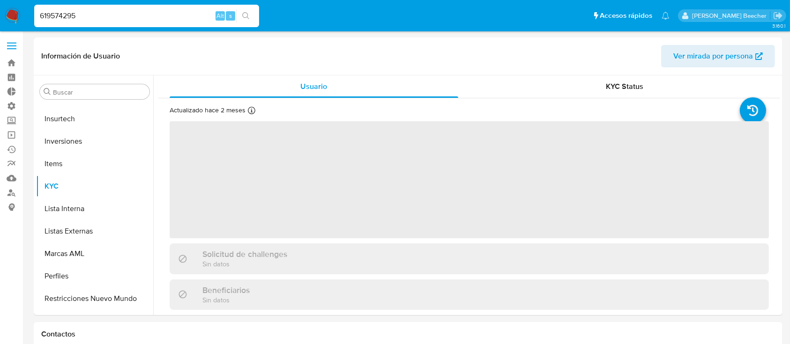
scroll to position [486, 0]
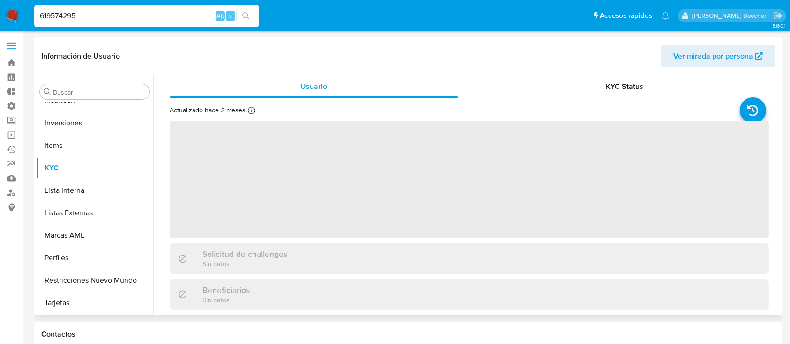
select select "10"
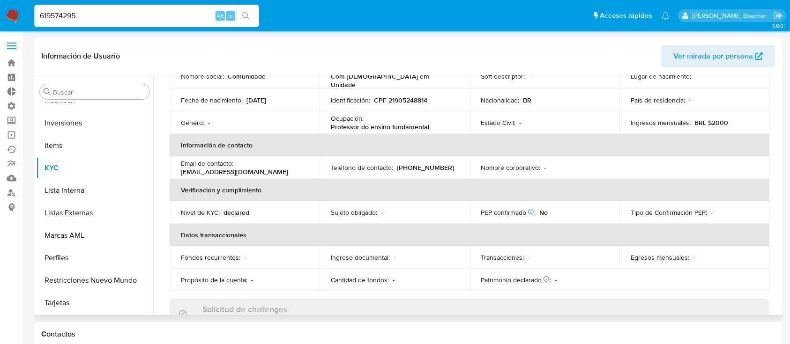
scroll to position [0, 0]
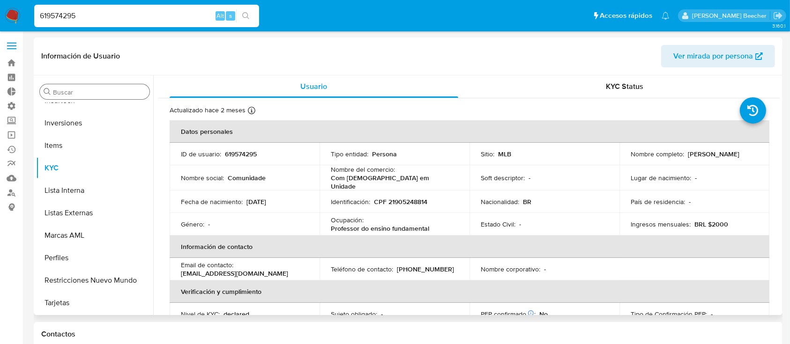
click at [82, 88] on input "Buscar" at bounding box center [99, 92] width 93 height 8
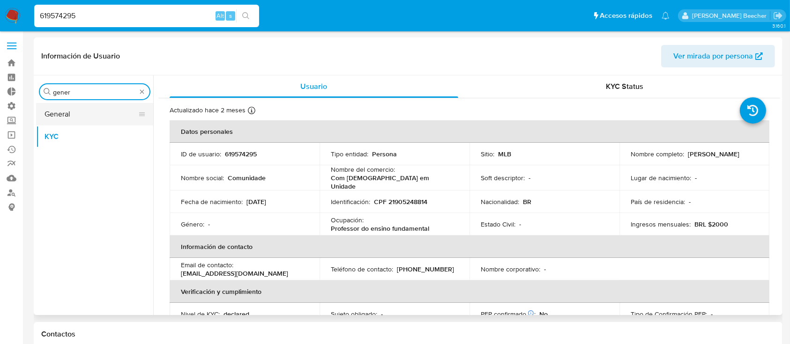
type input "gener"
click at [104, 118] on button "General" at bounding box center [91, 114] width 110 height 22
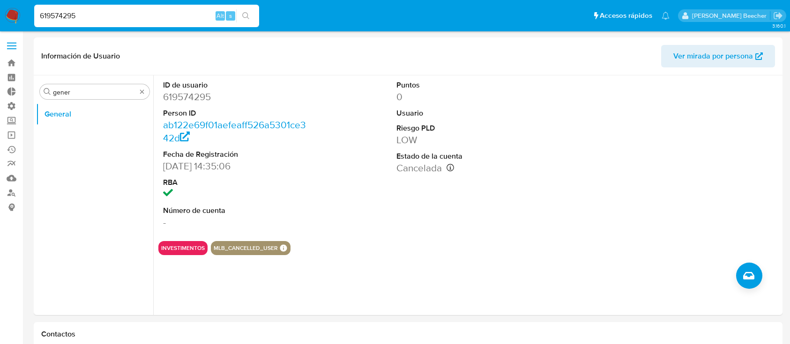
select select "10"
click at [162, 13] on input "619574295" at bounding box center [146, 16] width 225 height 12
paste input "237862878"
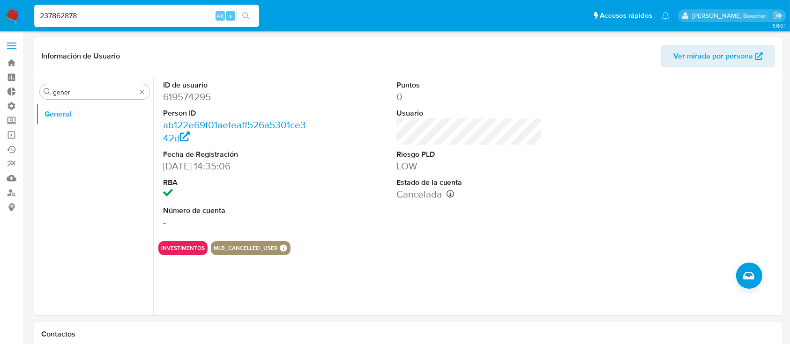
type input "237862878"
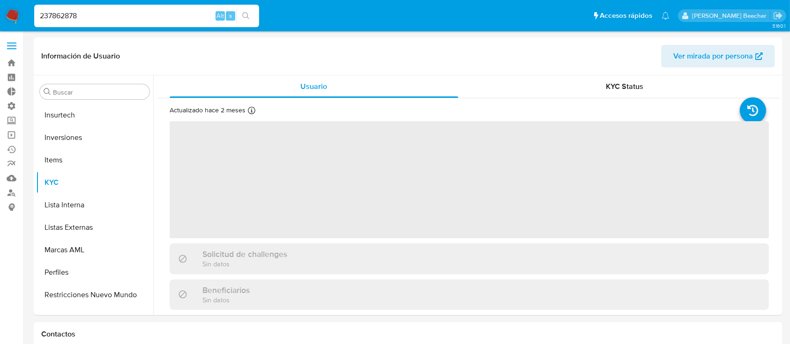
scroll to position [486, 0]
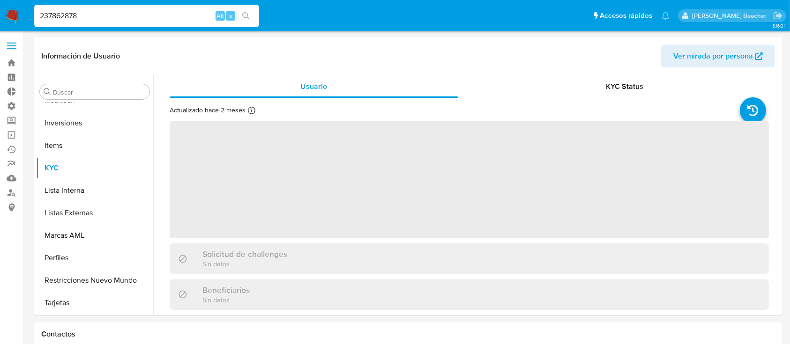
select select "10"
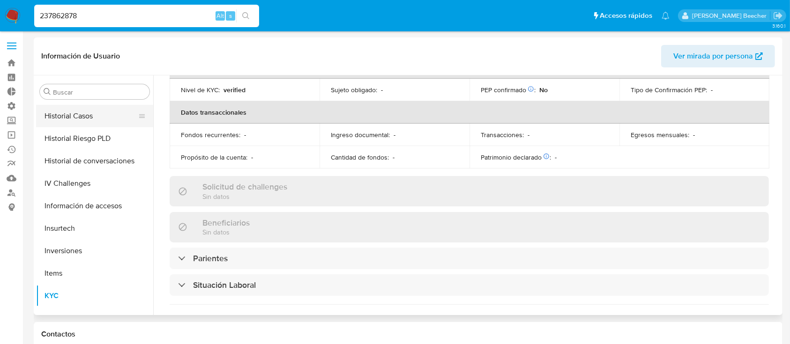
scroll to position [357, 0]
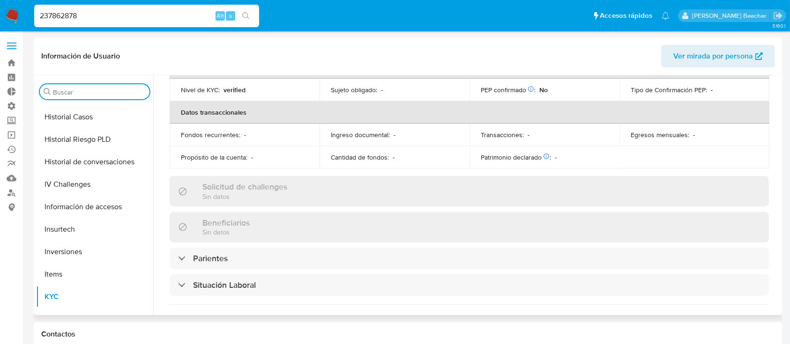
click at [99, 92] on input "Buscar" at bounding box center [99, 92] width 93 height 8
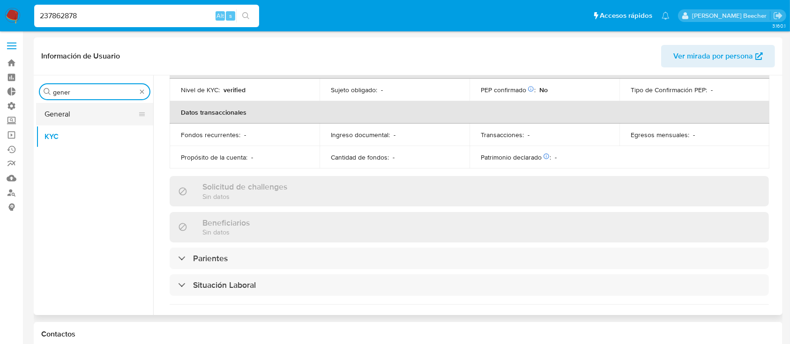
type input "gener"
click at [76, 109] on button "General" at bounding box center [91, 114] width 110 height 22
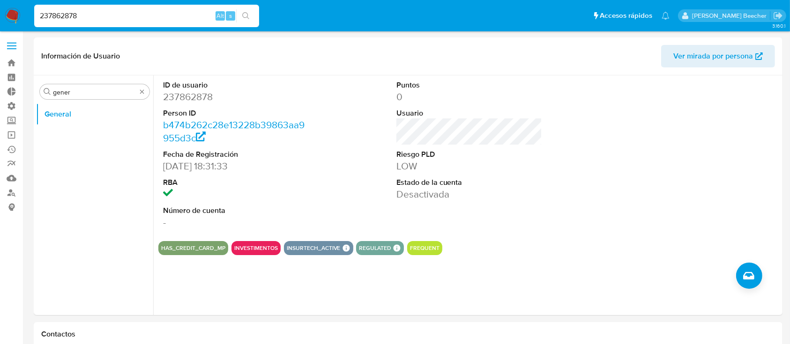
click at [168, 18] on input "237862878" at bounding box center [146, 16] width 225 height 12
paste input "1101690959"
type input "1101690959"
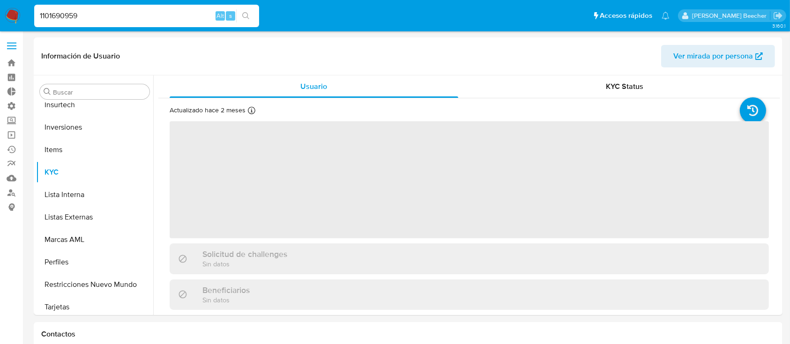
scroll to position [486, 0]
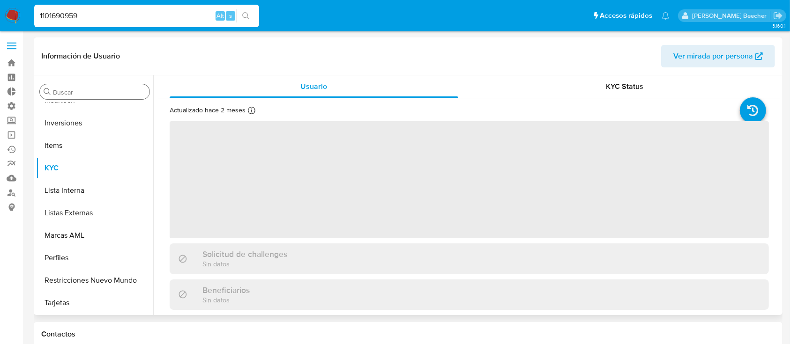
select select "10"
click at [116, 91] on input "Buscar" at bounding box center [99, 92] width 93 height 8
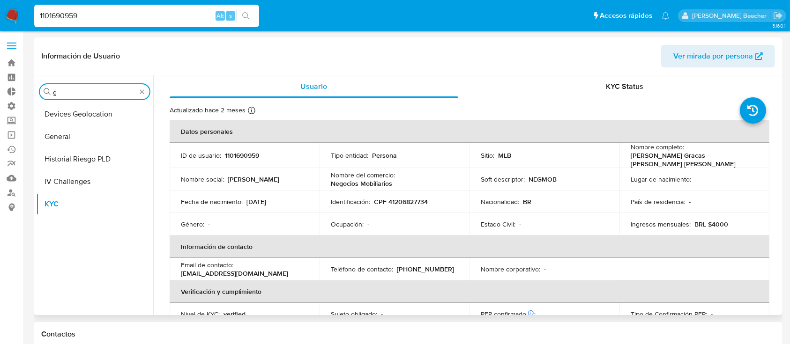
scroll to position [0, 0]
type input "gene"
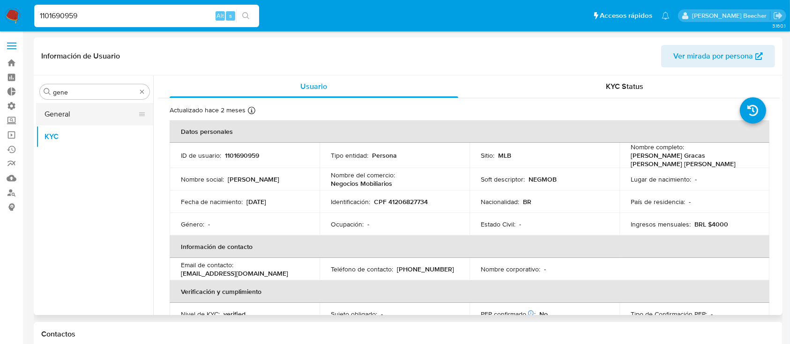
click at [126, 111] on button "General" at bounding box center [91, 114] width 110 height 22
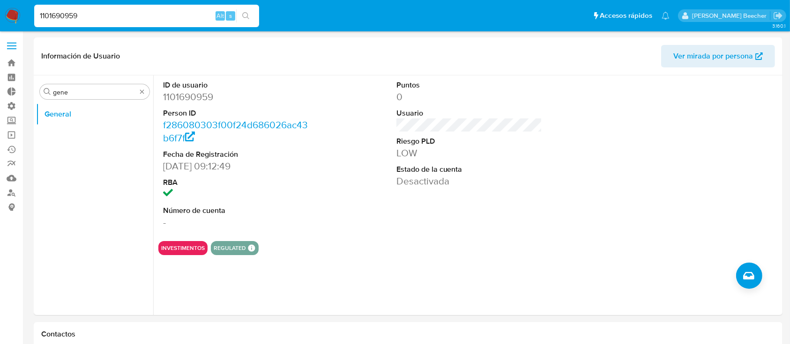
click at [100, 16] on input "1101690959" at bounding box center [146, 16] width 225 height 12
paste input "449451650"
type input "449451650"
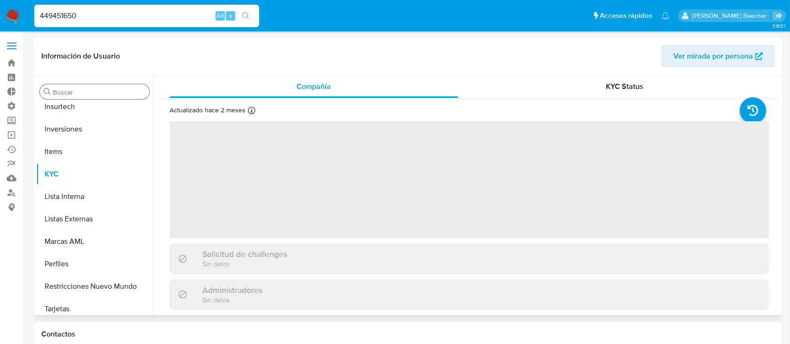
scroll to position [486, 0]
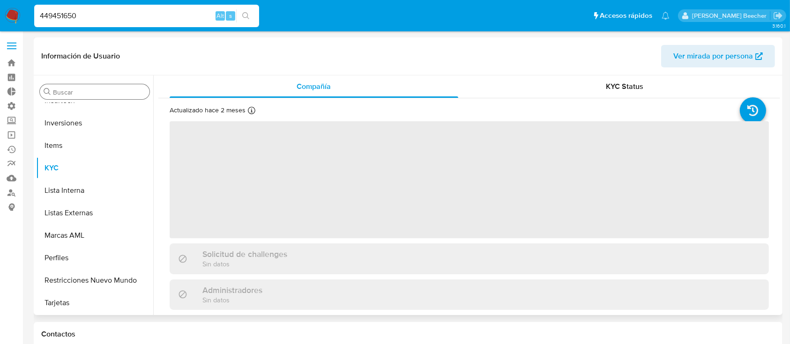
click at [119, 98] on div "Buscar" at bounding box center [95, 91] width 110 height 15
select select "10"
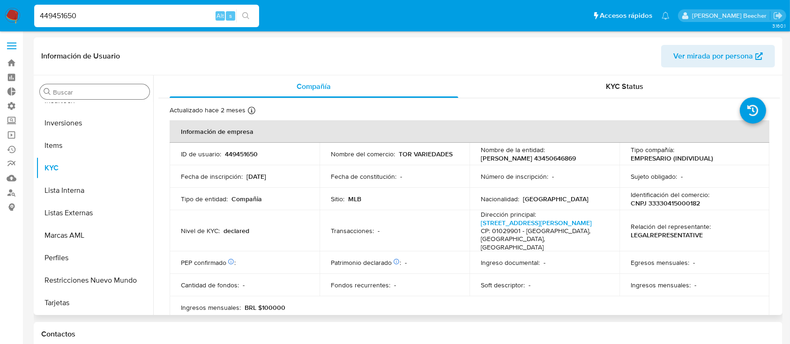
click at [82, 86] on div "Buscar" at bounding box center [95, 91] width 110 height 15
click at [84, 90] on input "Buscar" at bounding box center [99, 92] width 93 height 8
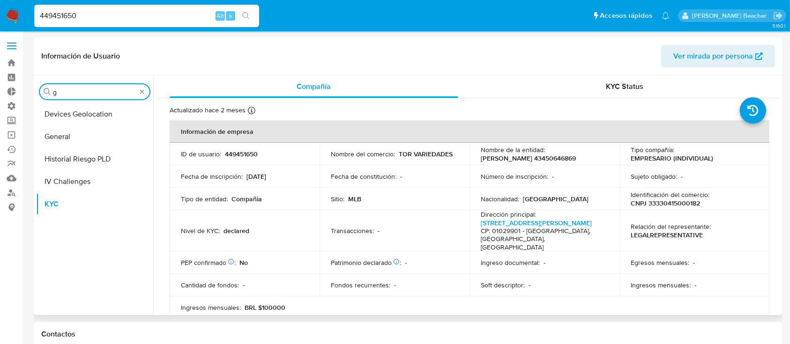
scroll to position [0, 0]
type input "gene"
click at [97, 112] on button "General" at bounding box center [91, 114] width 110 height 22
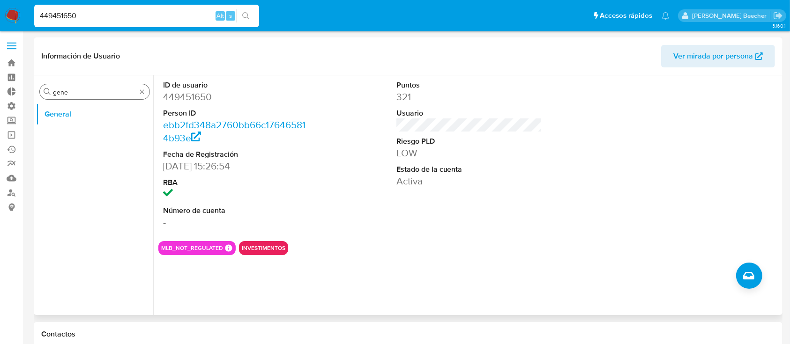
click at [102, 92] on input "gene" at bounding box center [94, 92] width 83 height 8
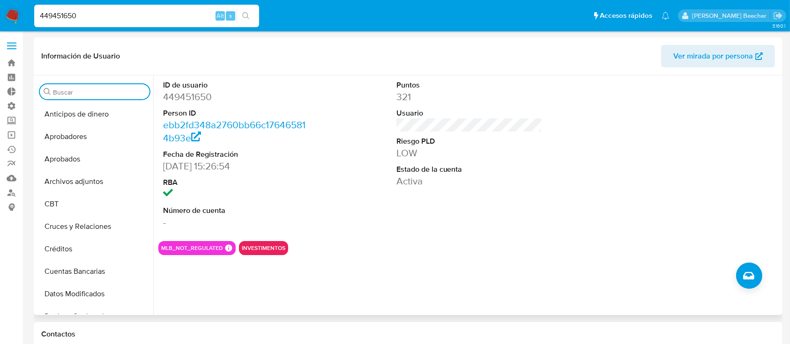
type input "g"
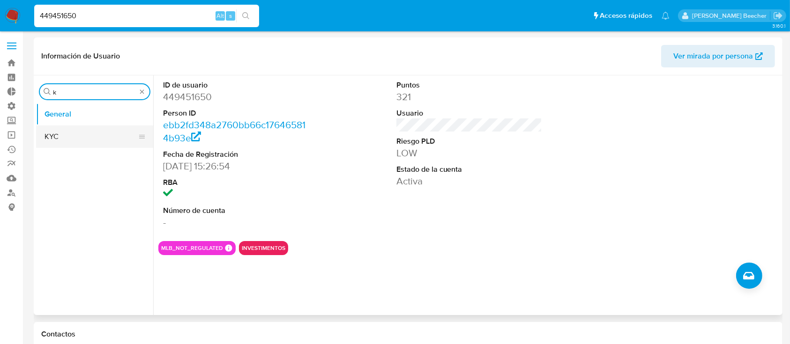
type input "k"
click at [89, 136] on button "KYC" at bounding box center [91, 137] width 110 height 22
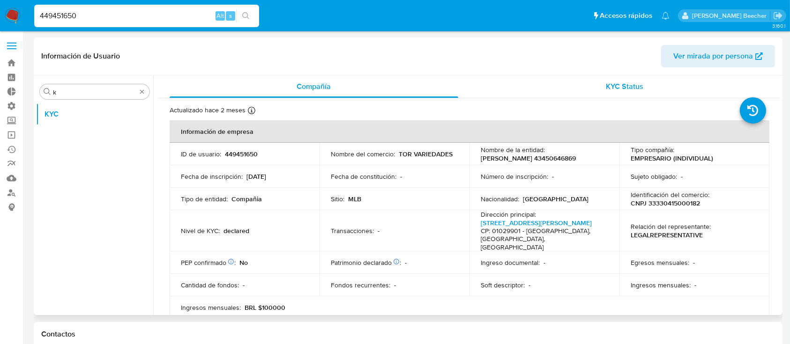
click at [635, 84] on span "KYC Status" at bounding box center [624, 86] width 37 height 11
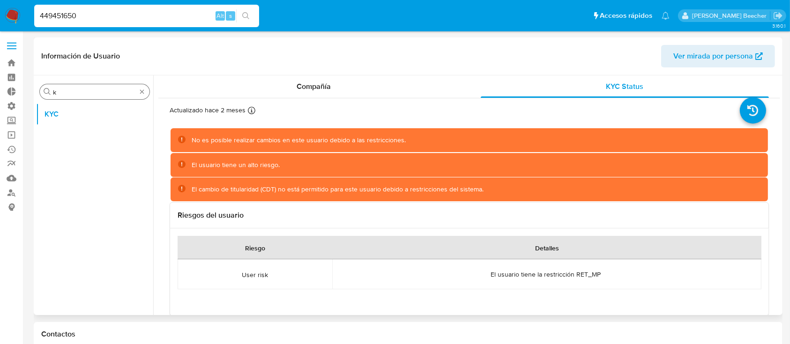
click at [122, 86] on div "Buscar k" at bounding box center [95, 91] width 110 height 15
click at [135, 92] on input "k" at bounding box center [94, 92] width 83 height 8
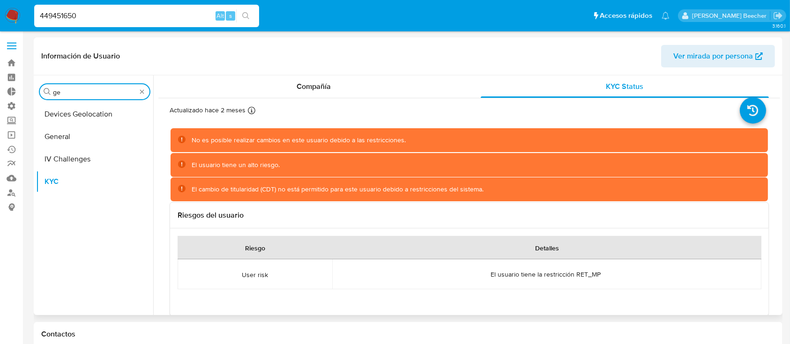
type input "g"
type input "com"
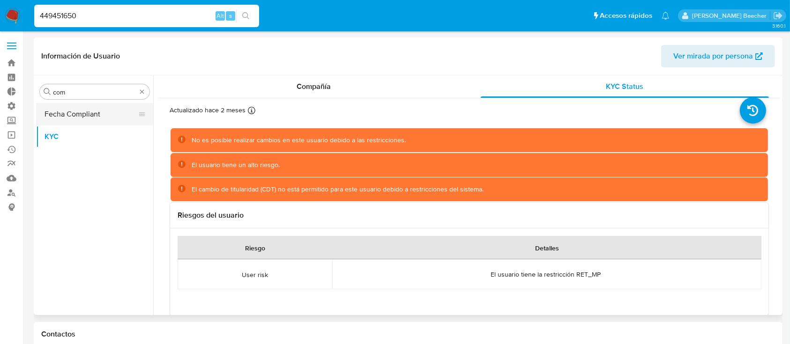
click at [74, 107] on button "Fecha Compliant" at bounding box center [91, 114] width 110 height 22
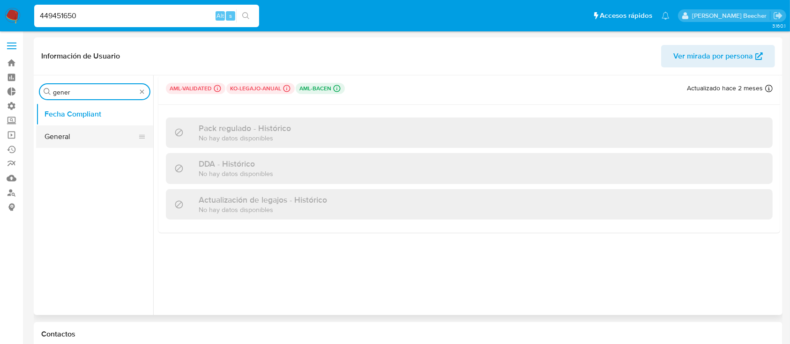
type input "gener"
click at [107, 130] on button "General" at bounding box center [91, 137] width 110 height 22
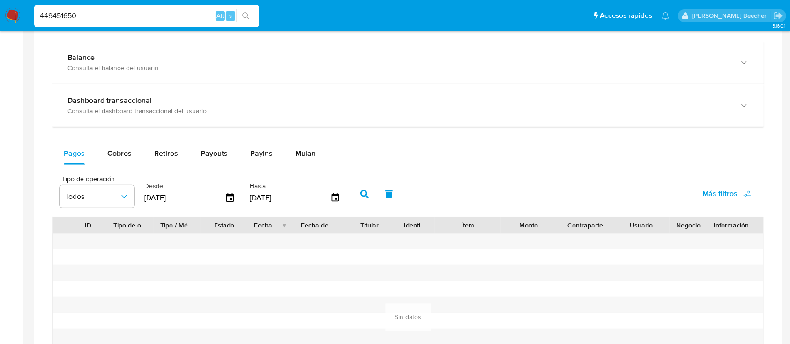
scroll to position [786, 0]
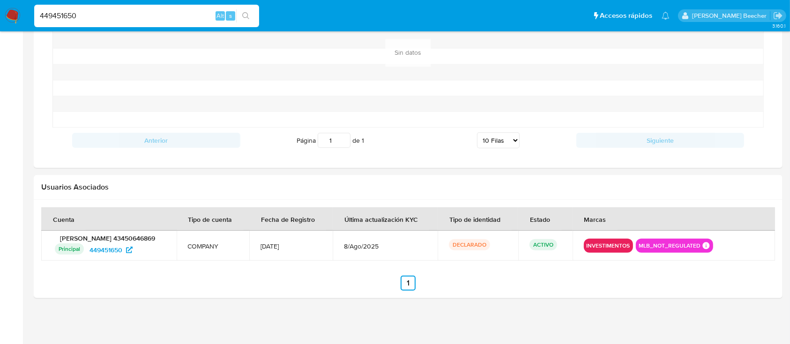
click at [166, 10] on input "449451650" at bounding box center [146, 16] width 225 height 12
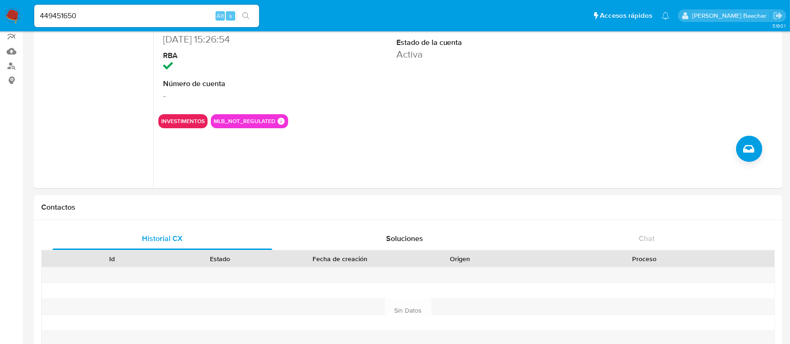
scroll to position [0, 0]
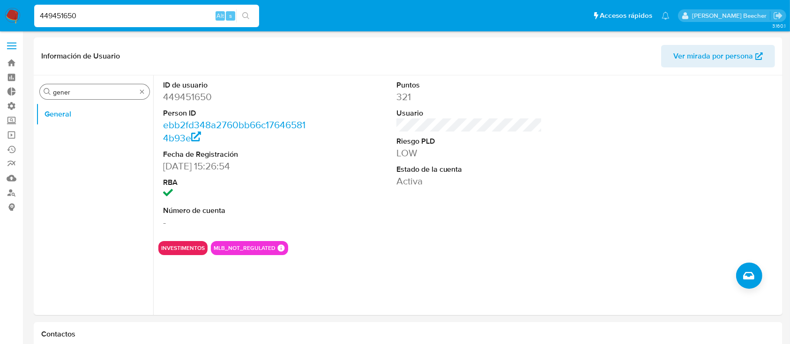
click at [126, 14] on input "449451650" at bounding box center [146, 16] width 225 height 12
paste input "660613868"
type input "660613868"
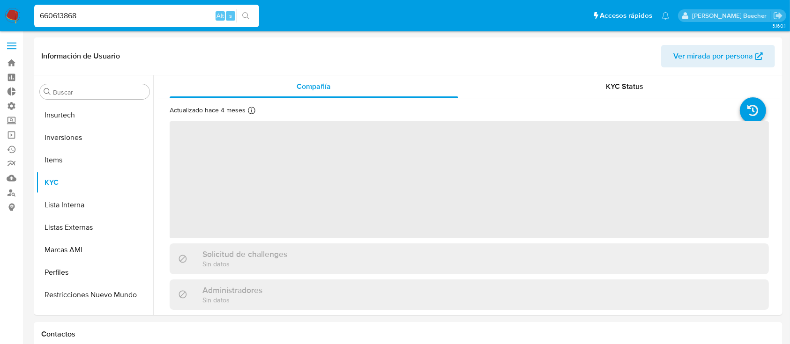
scroll to position [486, 0]
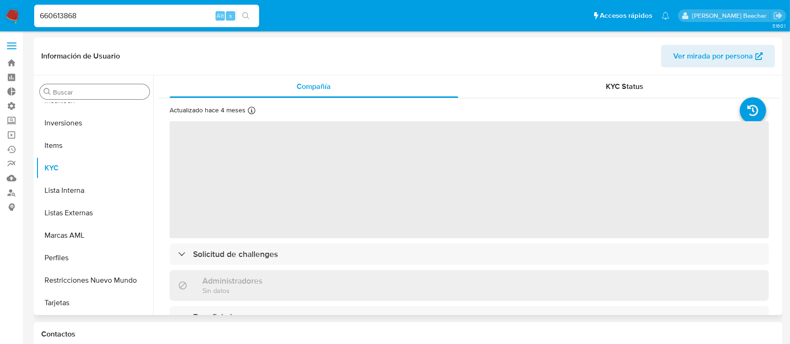
click at [99, 92] on input "Buscar" at bounding box center [99, 92] width 93 height 8
type input "g"
select select "10"
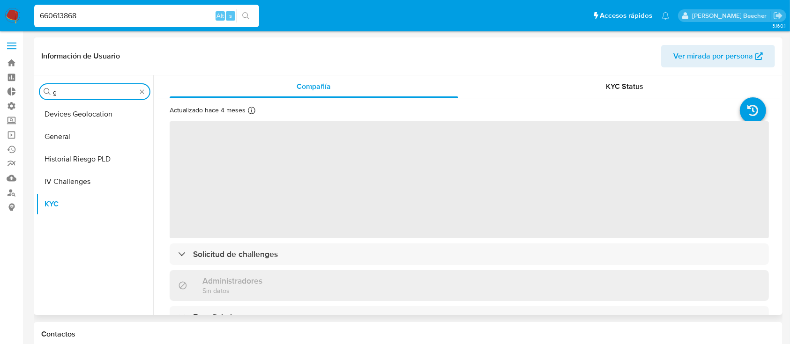
scroll to position [0, 0]
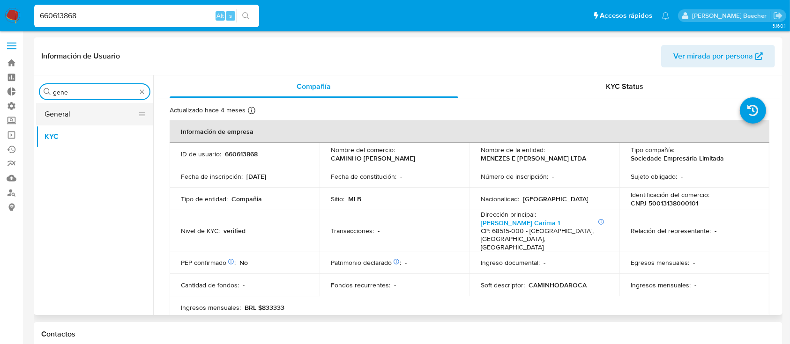
type input "gene"
click at [110, 119] on button "General" at bounding box center [91, 114] width 110 height 22
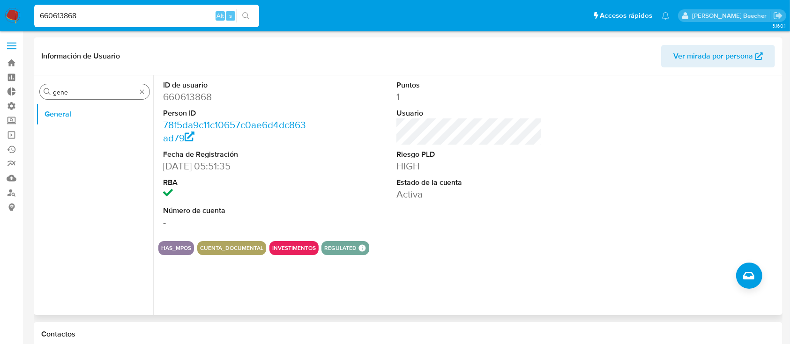
click at [104, 90] on input "gene" at bounding box center [94, 92] width 83 height 8
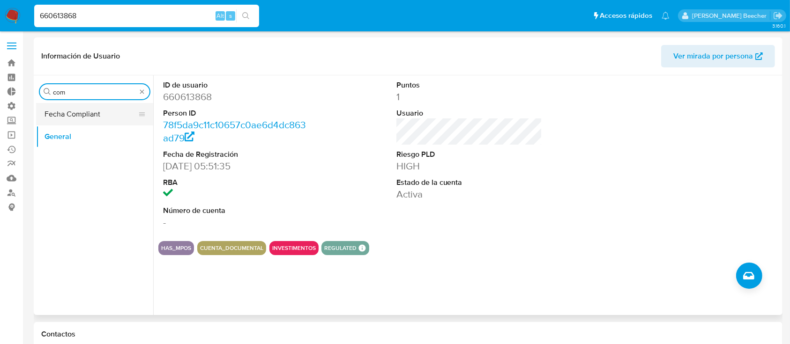
type input "com"
click at [118, 117] on button "Fecha Compliant" at bounding box center [91, 114] width 110 height 22
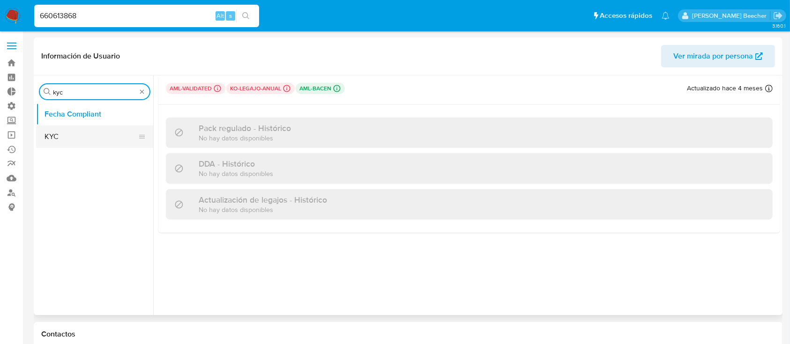
type input "kyc"
click at [105, 129] on button "KYC" at bounding box center [91, 137] width 110 height 22
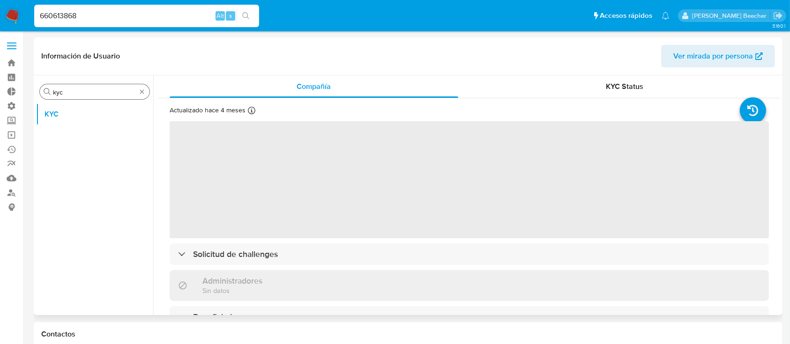
scroll to position [37, 0]
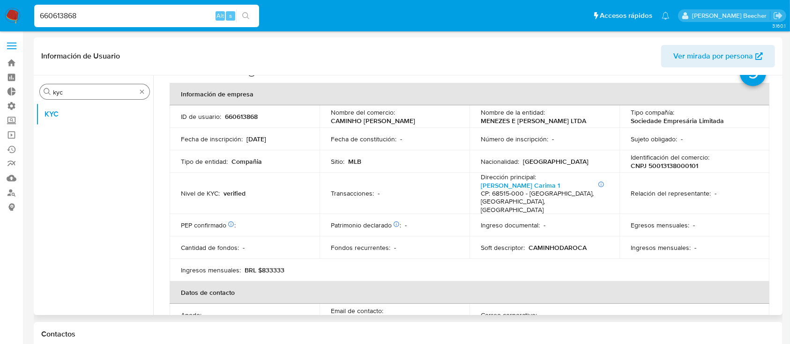
click at [255, 221] on div "PEP confirmado Obtenido de listas internas : ‌" at bounding box center [244, 225] width 127 height 8
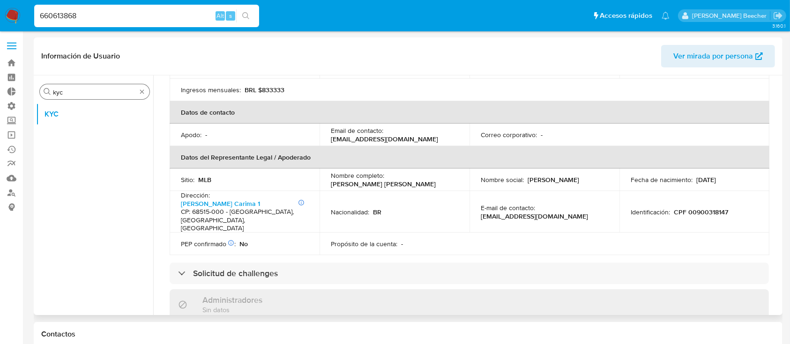
scroll to position [236, 0]
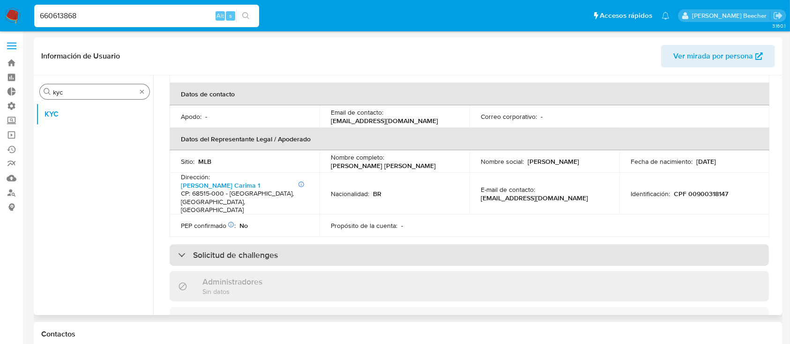
click at [238, 246] on div "Solicitud de challenges" at bounding box center [469, 256] width 599 height 22
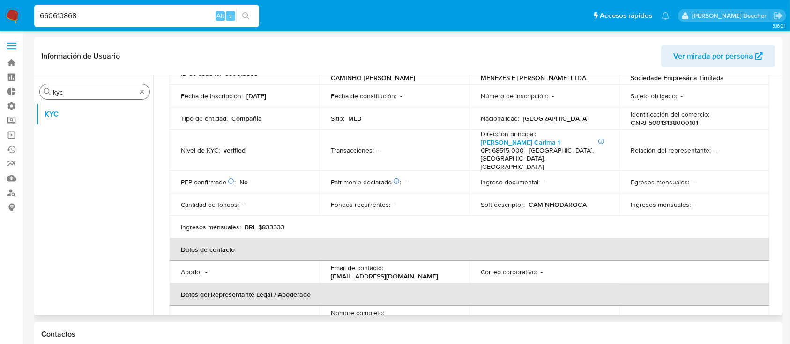
scroll to position [0, 0]
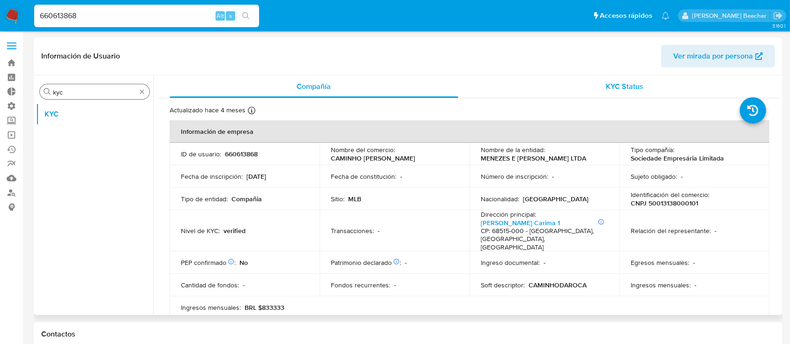
click at [632, 96] on div "KYC Status" at bounding box center [625, 86] width 289 height 22
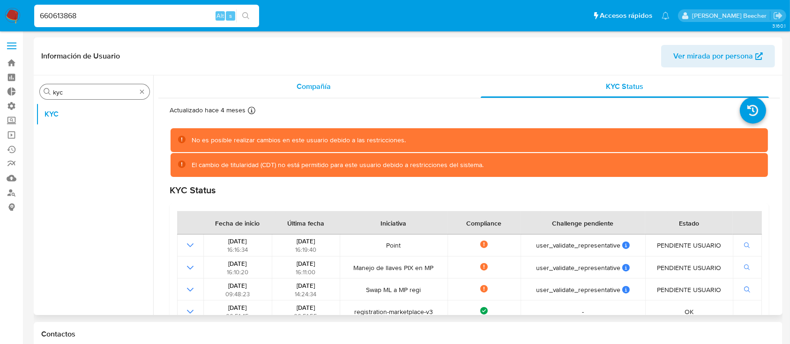
click at [339, 89] on div "Compañía" at bounding box center [314, 86] width 289 height 22
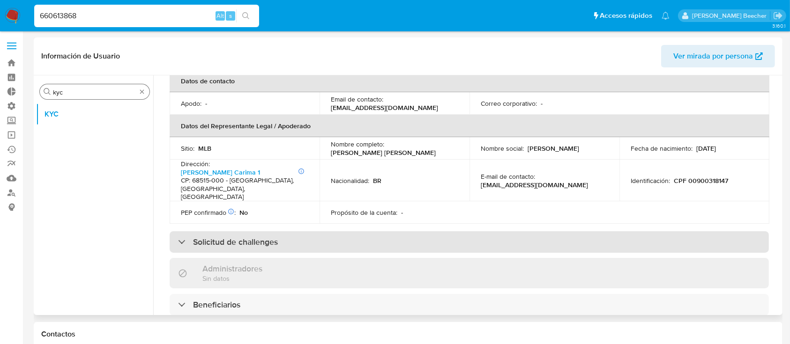
scroll to position [248, 0]
click at [312, 235] on div "Solicitud de challenges" at bounding box center [469, 243] width 599 height 22
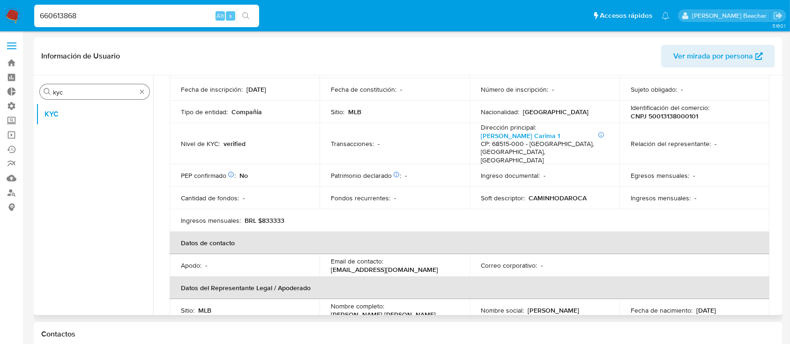
scroll to position [0, 0]
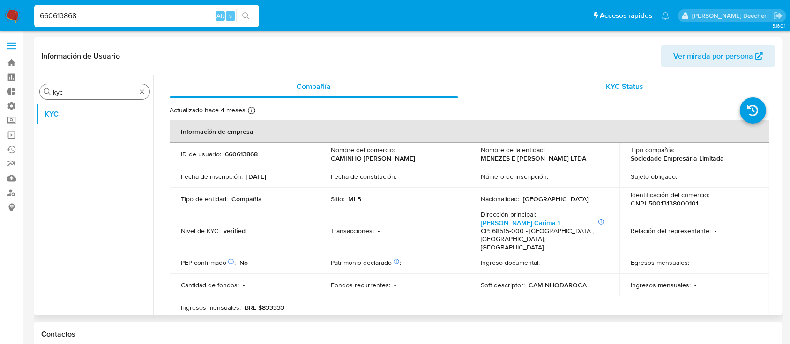
click at [613, 95] on div "KYC Status" at bounding box center [625, 86] width 289 height 22
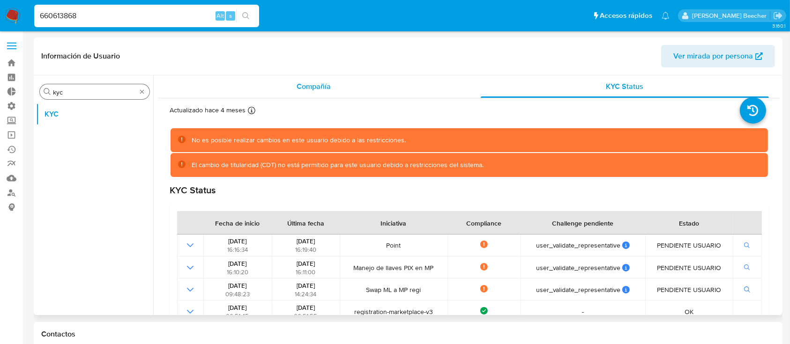
click at [300, 80] on div "Compañía" at bounding box center [314, 86] width 289 height 22
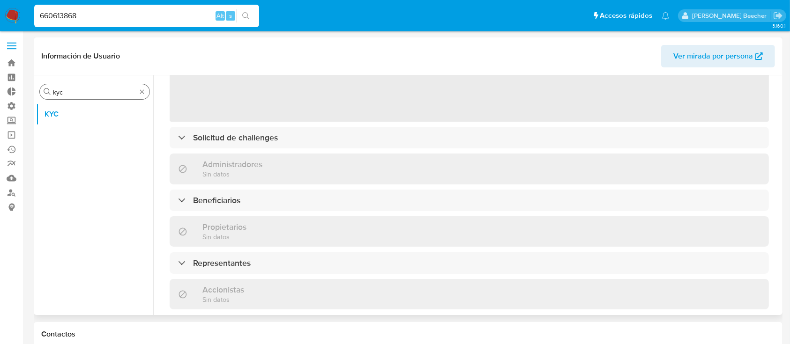
scroll to position [117, 0]
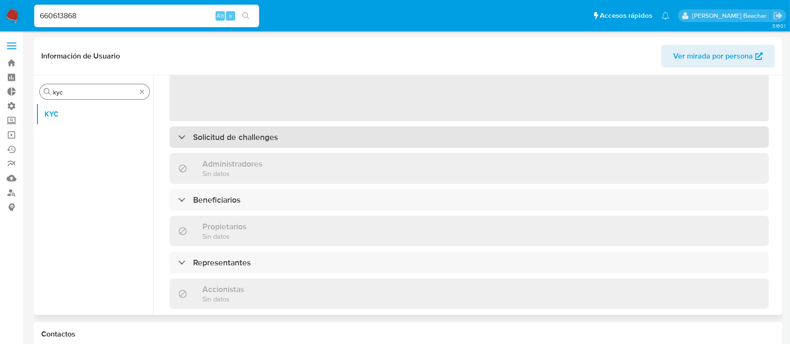
click at [219, 138] on h3 "Solicitud de challenges" at bounding box center [235, 137] width 85 height 10
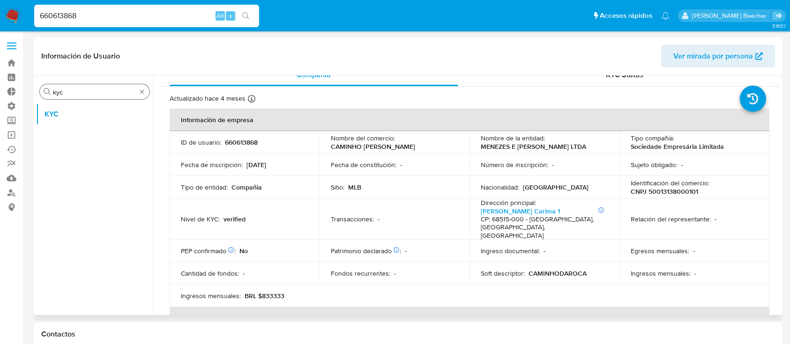
scroll to position [0, 0]
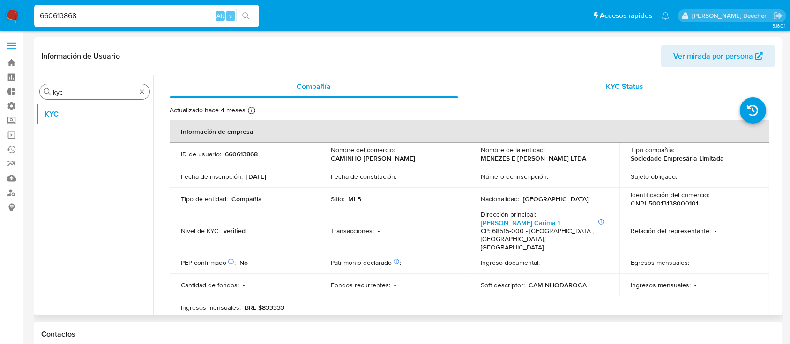
click at [627, 84] on span "KYC Status" at bounding box center [624, 86] width 37 height 11
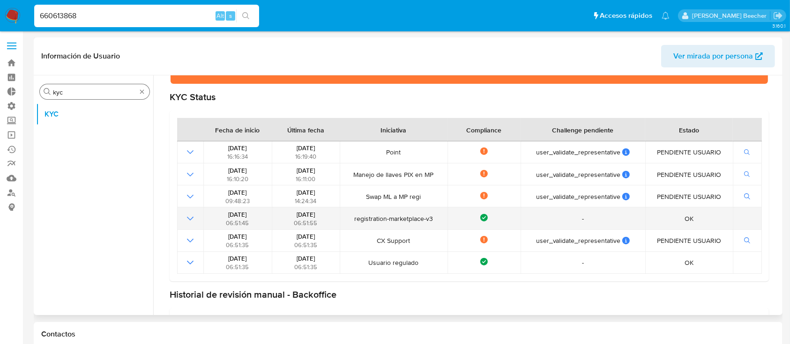
scroll to position [94, 0]
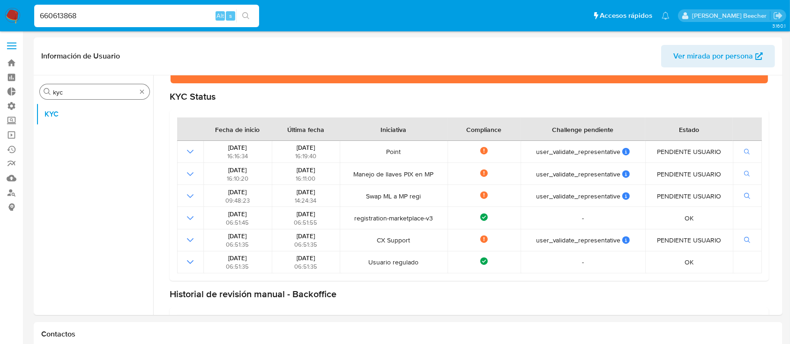
click at [131, 15] on input "660613868" at bounding box center [146, 16] width 225 height 12
